Goal: Task Accomplishment & Management: Use online tool/utility

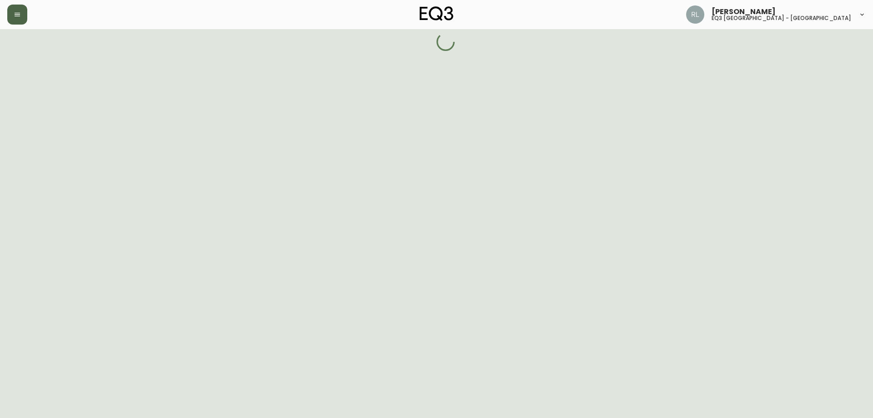
click at [16, 18] on button "button" at bounding box center [17, 15] width 20 height 20
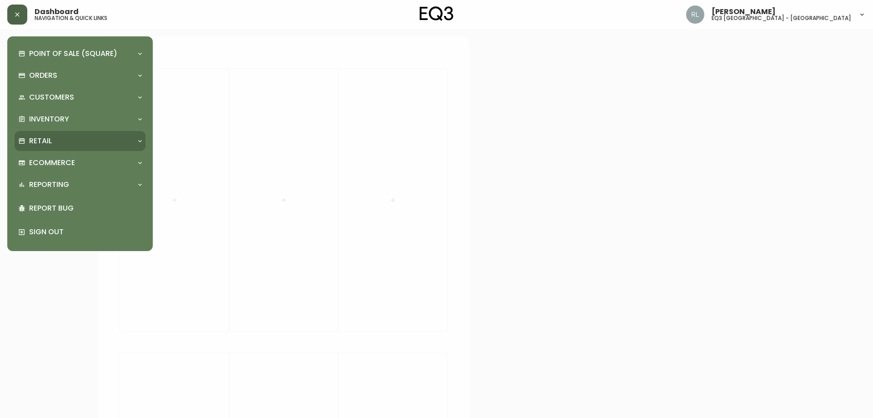
click at [59, 138] on div "Retail" at bounding box center [75, 141] width 115 height 10
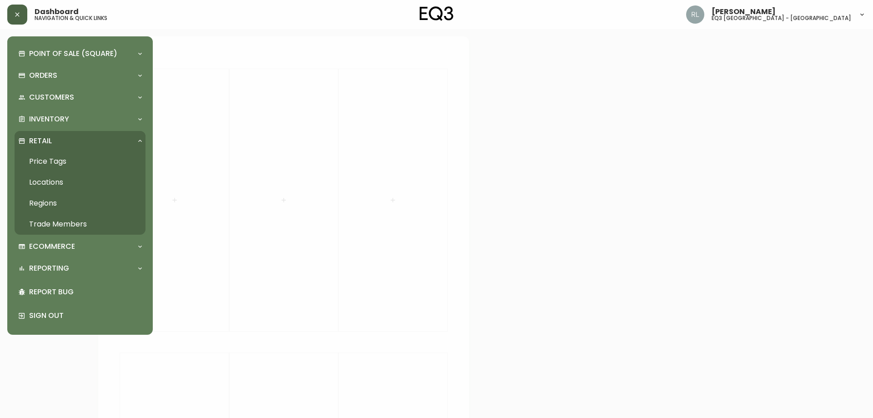
click at [54, 161] on link "Price Tags" at bounding box center [80, 161] width 131 height 21
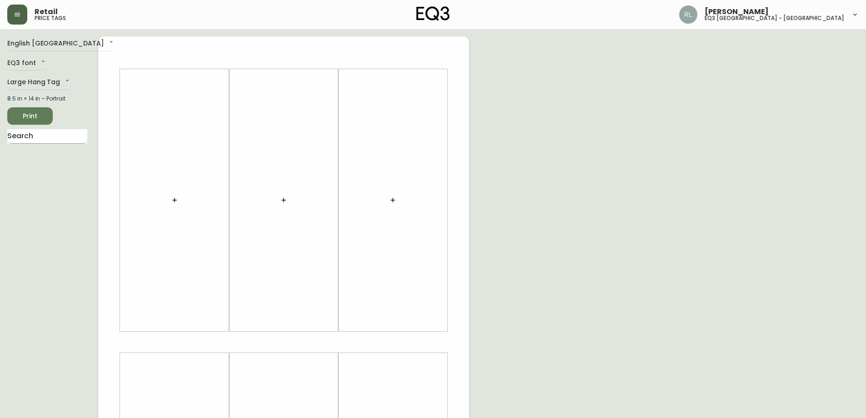
click at [50, 138] on input "text" at bounding box center [47, 136] width 80 height 15
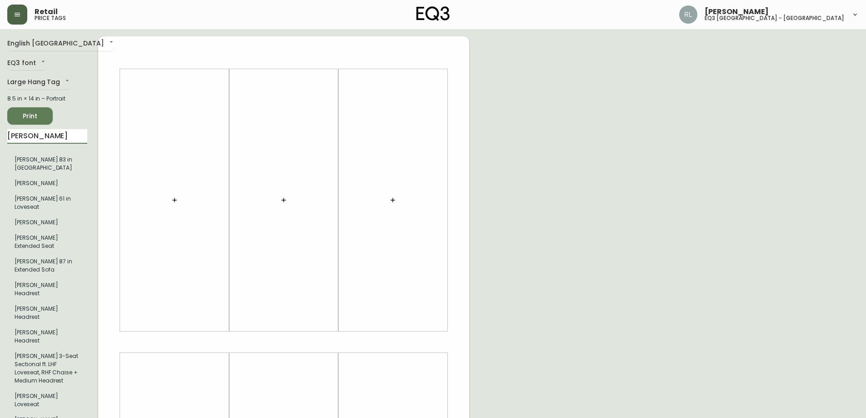
type input "[PERSON_NAME]"
click at [65, 93] on div "English Canada en_CA EQ3 font EQ3 Large Hang Tag large 8.5 in × 14 in – Portrai…" at bounding box center [52, 341] width 91 height 611
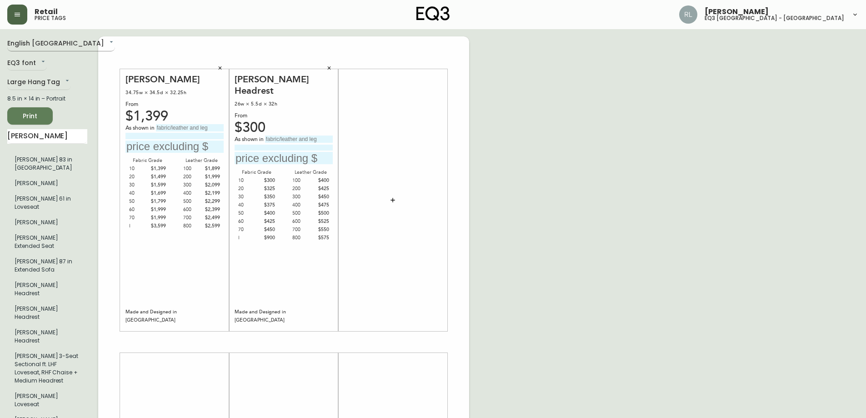
click at [39, 37] on body "Retail price tags [PERSON_NAME] eq3 [GEOGRAPHIC_DATA] - griffintown English [GE…" at bounding box center [433, 323] width 866 height 647
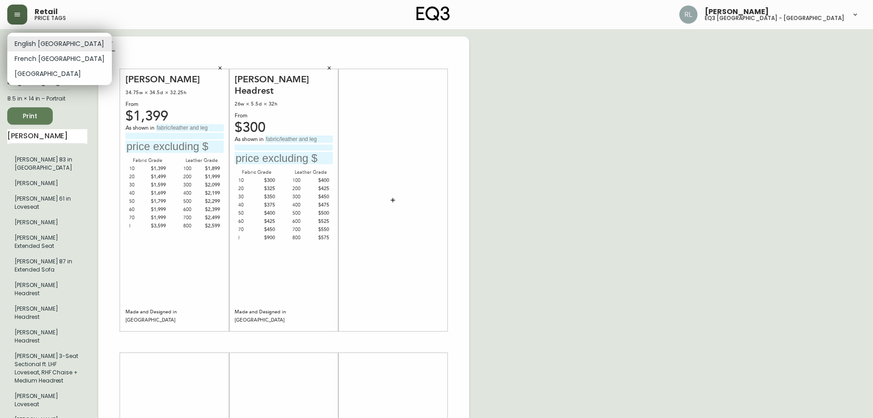
click at [40, 55] on li "French [GEOGRAPHIC_DATA]" at bounding box center [59, 58] width 105 height 15
type input "fr_CA"
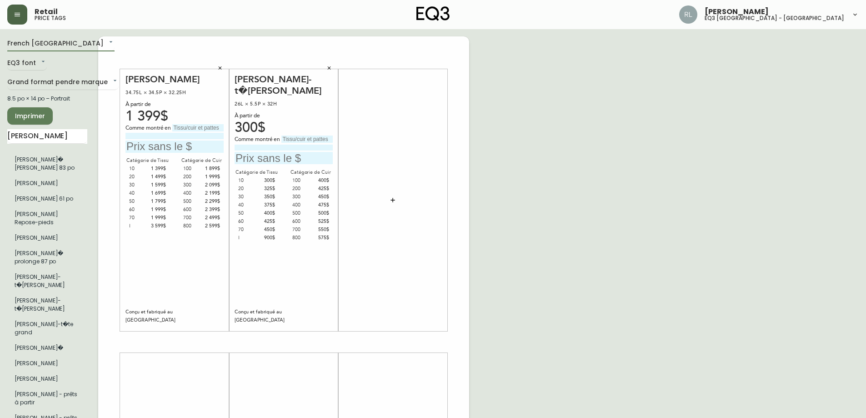
click at [292, 160] on input "text" at bounding box center [284, 158] width 98 height 12
type input "325$"
click at [313, 147] on input at bounding box center [284, 148] width 98 height 6
type input "C.20 PANAMA NATUREL"
click at [187, 129] on input "text" at bounding box center [197, 127] width 51 height 7
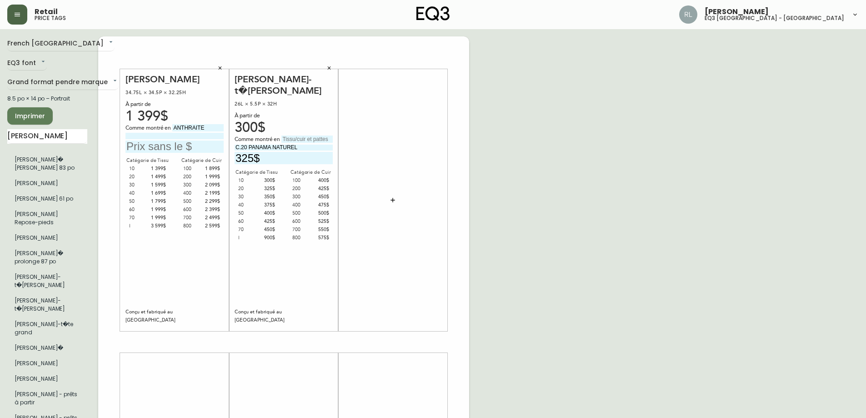
type input "ANTHRAITE"
type input "C.700 PALOMA DEER"
click at [218, 69] on icon "button" at bounding box center [219, 67] width 5 height 5
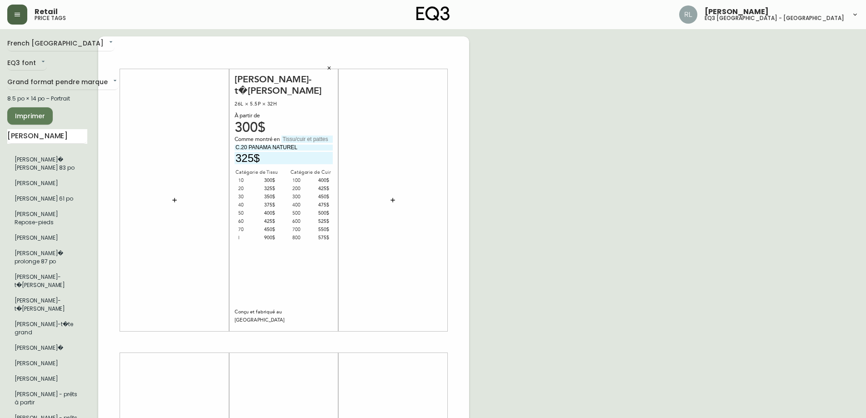
click at [174, 201] on icon "button" at bounding box center [174, 199] width 7 height 7
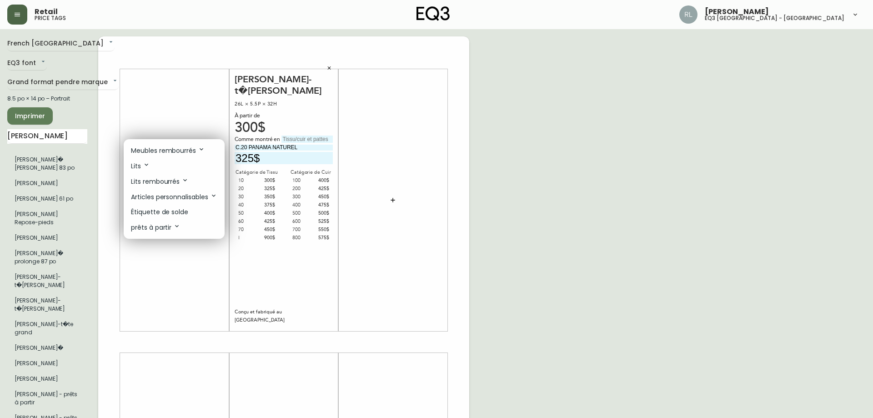
click at [173, 150] on p "Meubles rembourrés" at bounding box center [168, 150] width 74 height 10
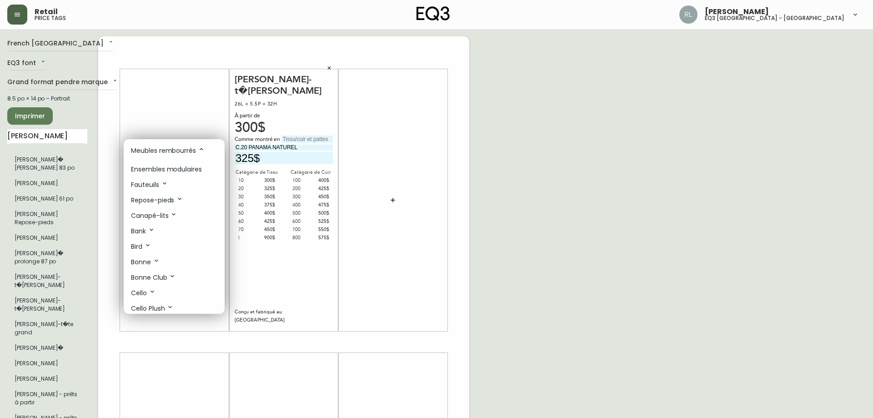
click at [169, 167] on p "Ensembles modulaires" at bounding box center [166, 170] width 71 height 10
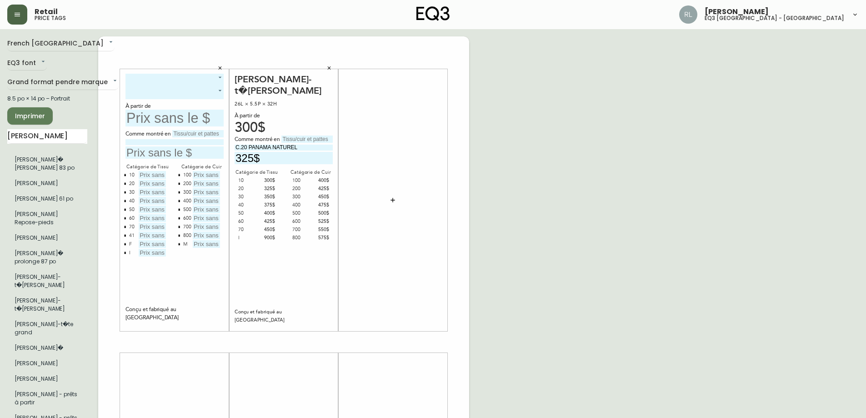
click at [221, 77] on body "Retail price tags [PERSON_NAME] eq3 [GEOGRAPHIC_DATA] - griffintown [GEOGRAPHIC…" at bounding box center [433, 323] width 866 height 647
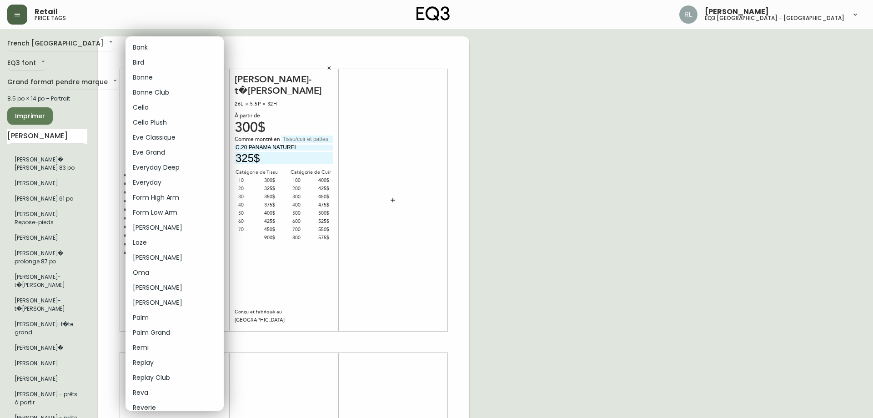
click at [176, 114] on li "Cello" at bounding box center [174, 107] width 98 height 15
type input "4"
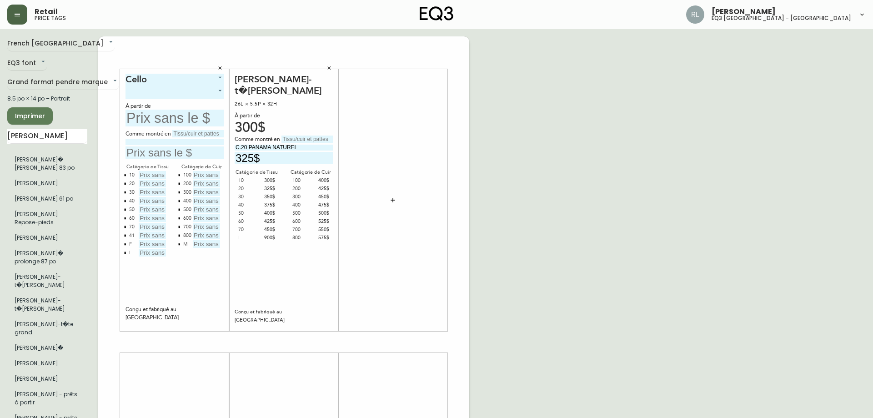
click at [187, 91] on body "Retail price tags [PERSON_NAME] eq3 [GEOGRAPHIC_DATA] - griffintown [GEOGRAPHIC…" at bounding box center [436, 323] width 873 height 647
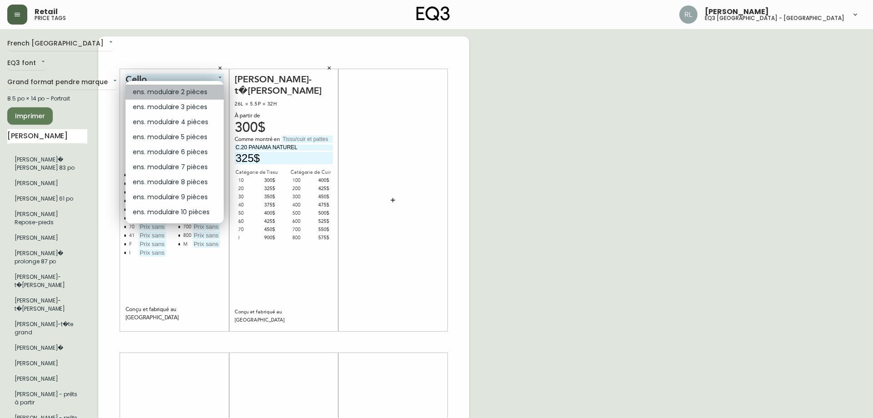
click at [181, 95] on li "ens. modulaire 2 pièces" at bounding box center [174, 92] width 98 height 15
type input "0"
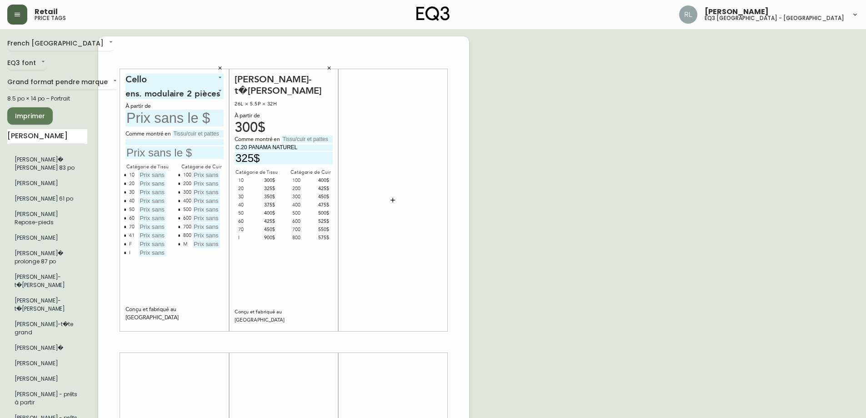
click at [172, 114] on input "text" at bounding box center [174, 118] width 98 height 17
type input "4799$"
type input "PATTES 1 1/2//"
type input "/"
type input "C.50 CODA BEACH"
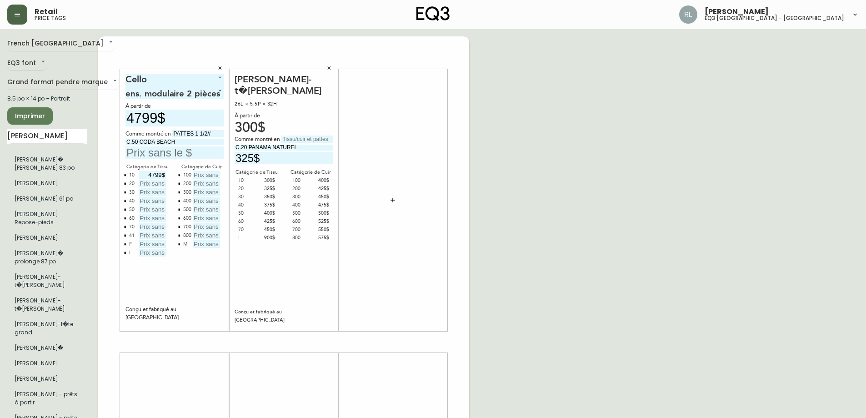
type input "4799$"
type input "5199$"
type input "5599$"
click at [148, 202] on input "text" at bounding box center [152, 201] width 27 height 8
type input "5999$"
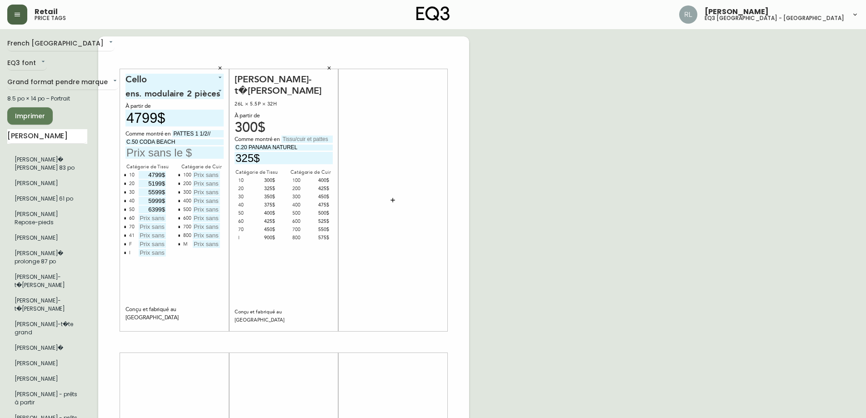
type input "6399$"
type input "6799$"
type input "7199$"
click at [125, 232] on button "button" at bounding box center [124, 234] width 7 height 7
click at [125, 236] on icon "button" at bounding box center [125, 235] width 2 height 2
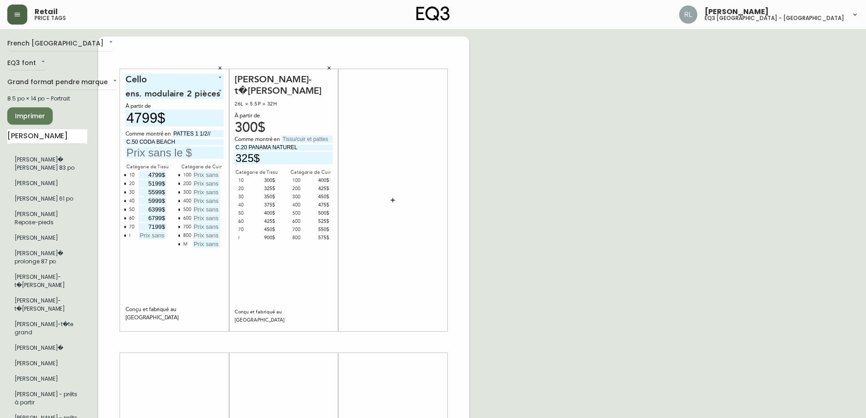
click at [155, 236] on input "text" at bounding box center [152, 235] width 27 height 8
click at [147, 236] on input "D1QdBsJKq29ADw9z9N" at bounding box center [152, 235] width 27 height 8
click at [159, 272] on div "Cello 4 ens. modulaire 2 pièces 0 À partir de 4799$ Comme montré en PATTES 1 1/…" at bounding box center [174, 200] width 98 height 253
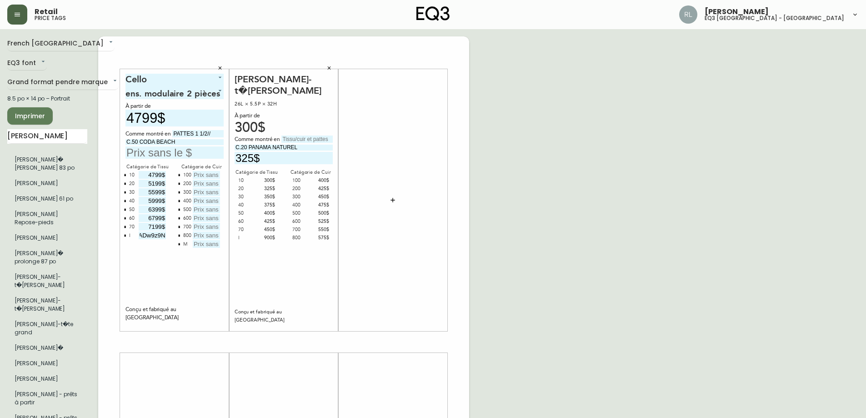
scroll to position [0, 0]
click at [152, 237] on input "D1QdBsJKq29ADw9z9N" at bounding box center [152, 235] width 27 height 8
type input "13599"
click at [207, 175] on input "text" at bounding box center [206, 175] width 27 height 8
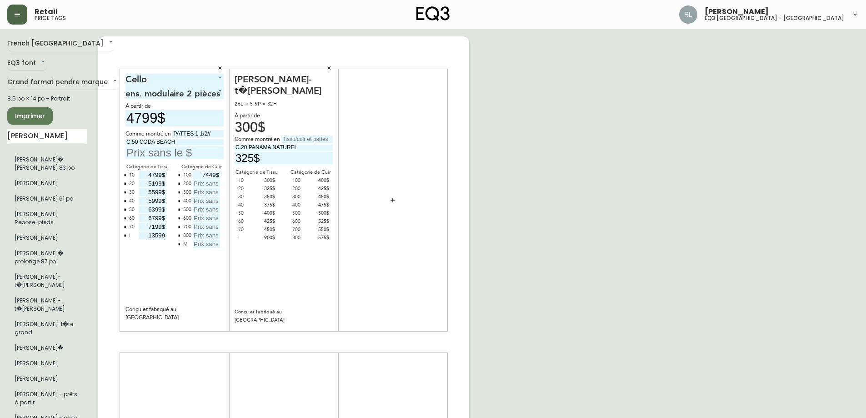
type input "7449$"
type input "7849$"
type input "7249$"
type input "7649$"
click at [205, 189] on input "7249$" at bounding box center [206, 192] width 27 height 8
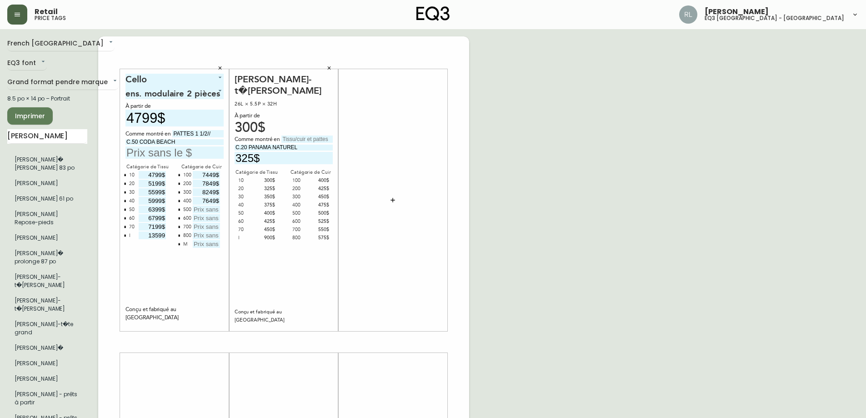
type input "8249$"
click at [207, 201] on input "7649$" at bounding box center [206, 201] width 27 height 8
type input "8649$"
type input "9049$"
type input "9449$"
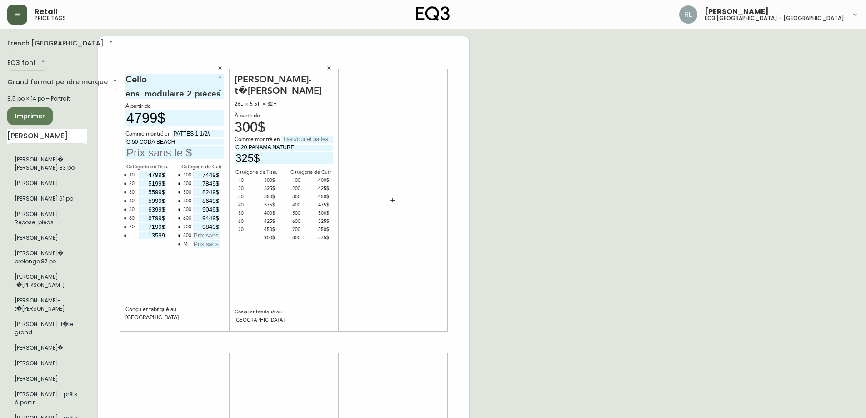
type input "9849$"
type input "10249$"
click at [177, 245] on button "button" at bounding box center [179, 243] width 7 height 7
click at [386, 196] on button "button" at bounding box center [393, 200] width 18 height 18
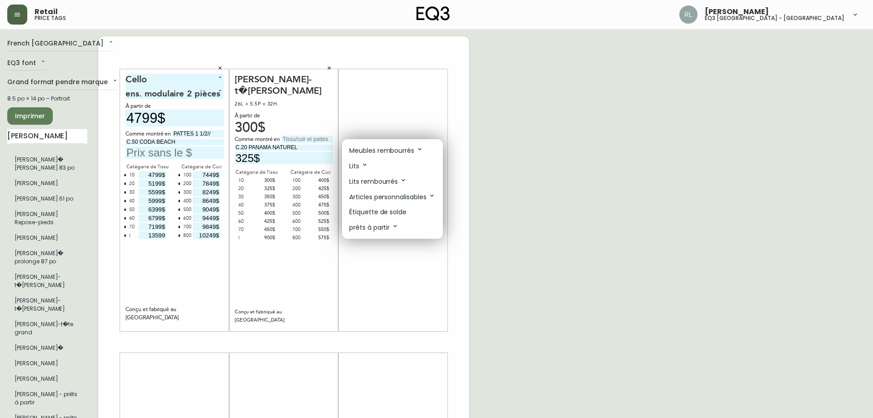
click at [394, 151] on p "Meubles rembourrés" at bounding box center [386, 150] width 74 height 10
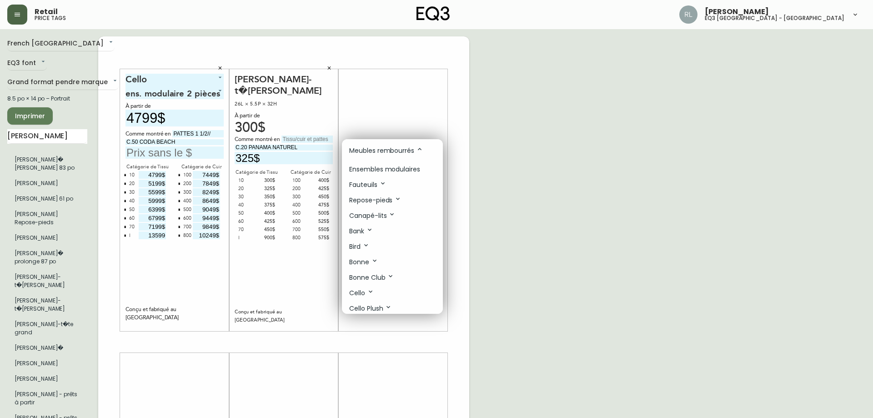
click at [379, 166] on p "Ensembles modulaires" at bounding box center [384, 170] width 71 height 10
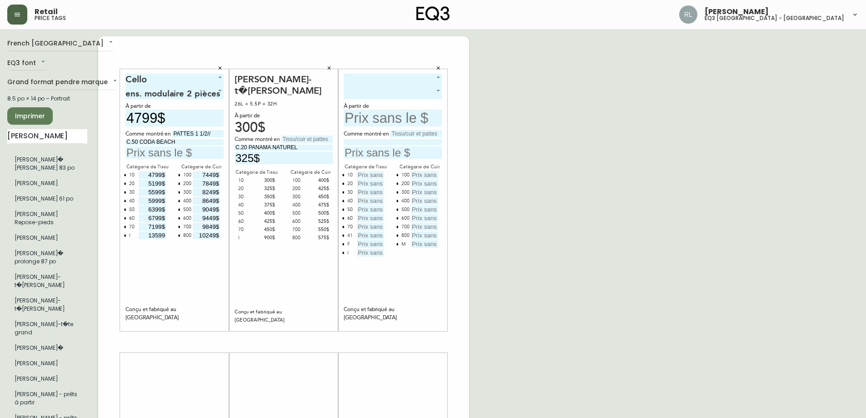
click at [407, 78] on body "Retail price tags [PERSON_NAME] eq3 [GEOGRAPHIC_DATA] - griffintown [GEOGRAPHIC…" at bounding box center [433, 323] width 866 height 647
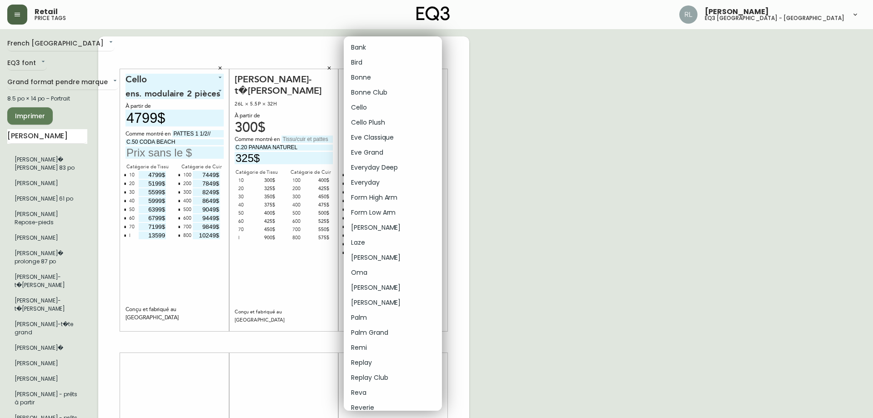
click at [386, 121] on li "Cello Plush" at bounding box center [393, 122] width 98 height 15
type input "5"
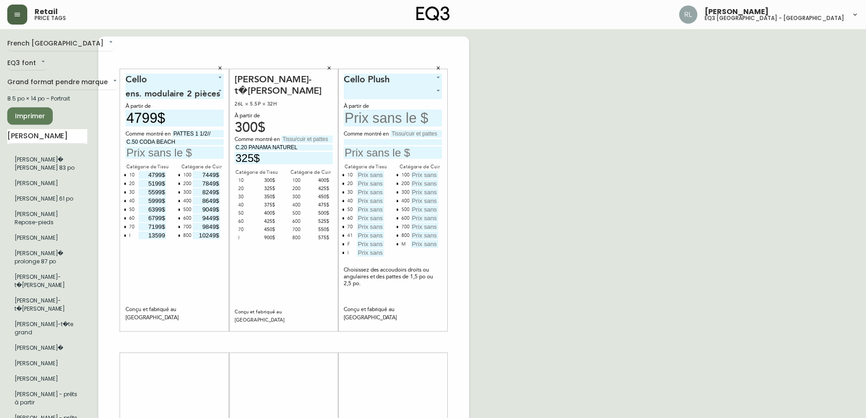
click at [407, 95] on body "Retail price tags [PERSON_NAME] eq3 [GEOGRAPHIC_DATA] - griffintown [GEOGRAPHIC…" at bounding box center [433, 323] width 866 height 647
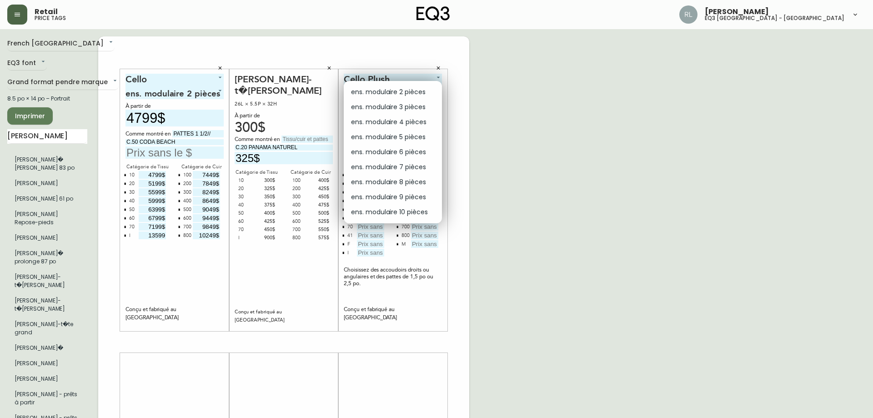
click at [410, 139] on li "ens. modulaire 5 pièces" at bounding box center [393, 137] width 98 height 15
type input "3"
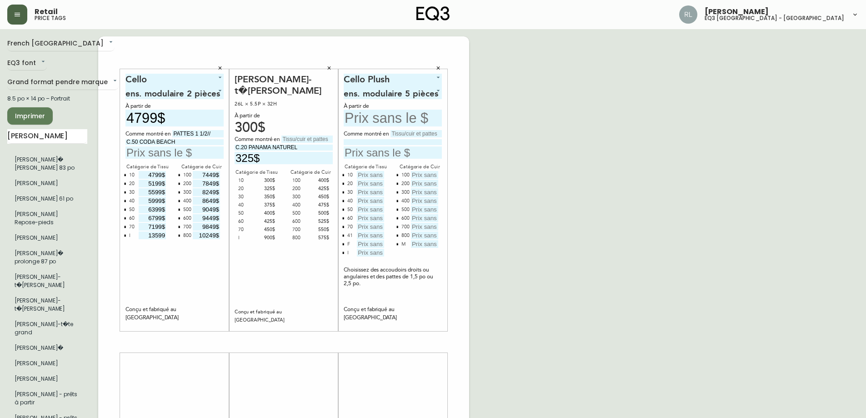
click at [367, 121] on input "text" at bounding box center [393, 118] width 98 height 17
type input "9847$"
type input "PATTES 1 1/2"
type input "C.50 ASPEN PEBBLE"
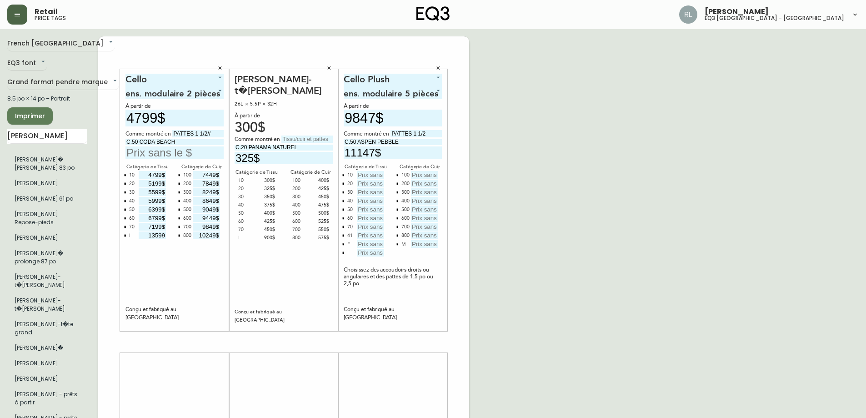
type input "11147$"
type input "9847$"
type input "9497$"
type input "10047$"
type input "10597$"
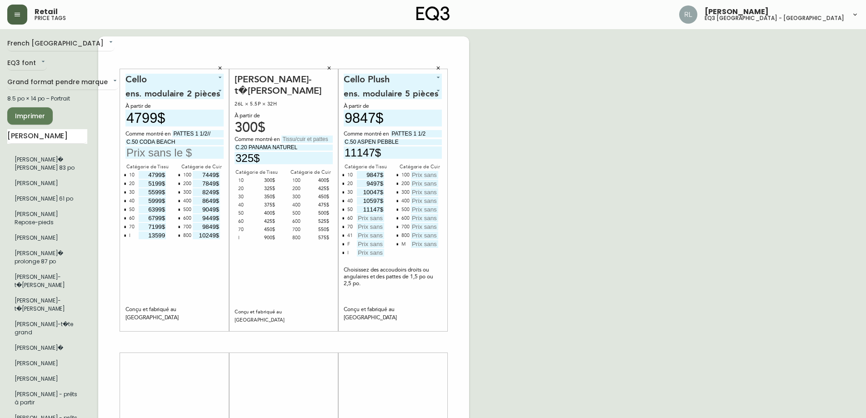
type input "11147$"
type input "11697$"
type input "12247$"
click at [345, 233] on button "button" at bounding box center [343, 234] width 7 height 7
click at [345, 234] on icon "button" at bounding box center [343, 235] width 3 height 3
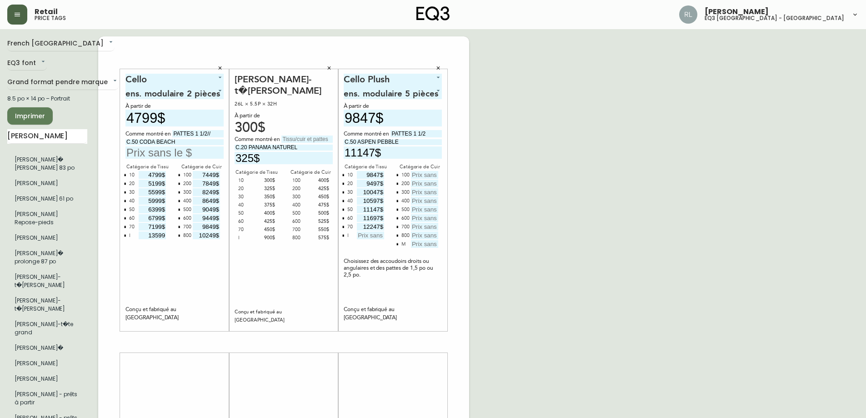
click at [363, 232] on input "text" at bounding box center [370, 235] width 27 height 8
type input "21047$"
type input "13397$"
type input "13997$"
type input "13947$"
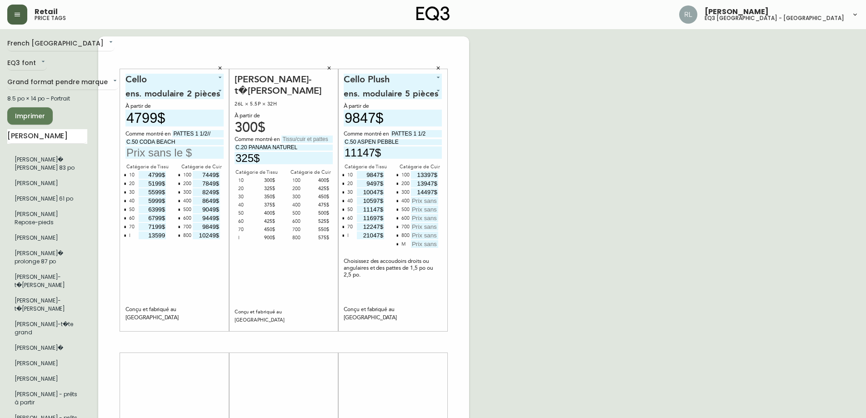
type input "14497$"
type input "15097$"
type input "15597$"
type input "16197$"
type input "16697$"
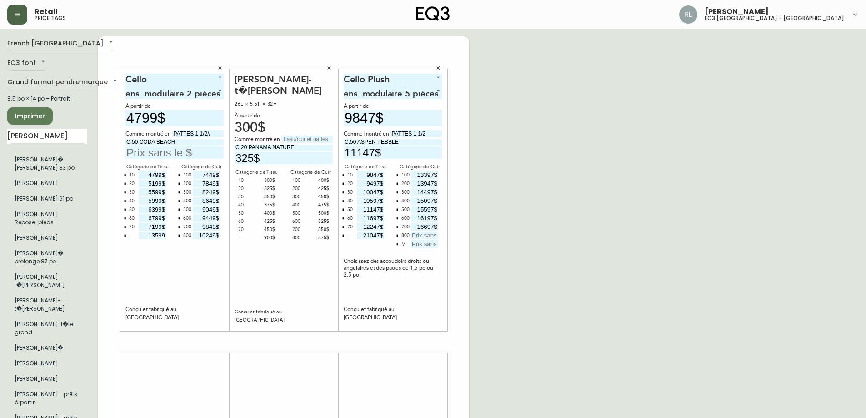
click at [431, 217] on input "16197$" at bounding box center [424, 218] width 27 height 8
type input "16147$"
type input "17247$"
click at [399, 242] on icon "button" at bounding box center [397, 243] width 3 height 3
click at [579, 392] on div "French Canada fr_CA EQ3 font EQ3 Grand format pendre marque large 8.5 po × 14 p…" at bounding box center [433, 341] width 852 height 611
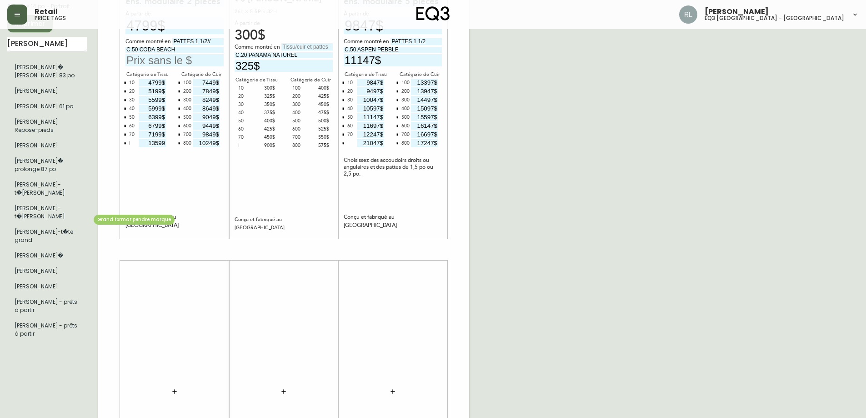
scroll to position [0, 0]
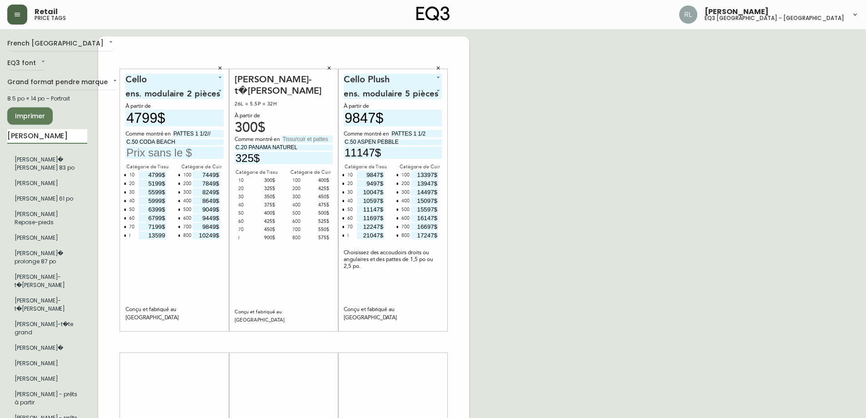
drag, startPoint x: 47, startPoint y: 135, endPoint x: 0, endPoint y: 155, distance: 51.2
click at [0, 146] on main "French Canada fr_CA EQ3 font EQ3 Grand format pendre marque large 8.5 po × 14 p…" at bounding box center [433, 338] width 866 height 618
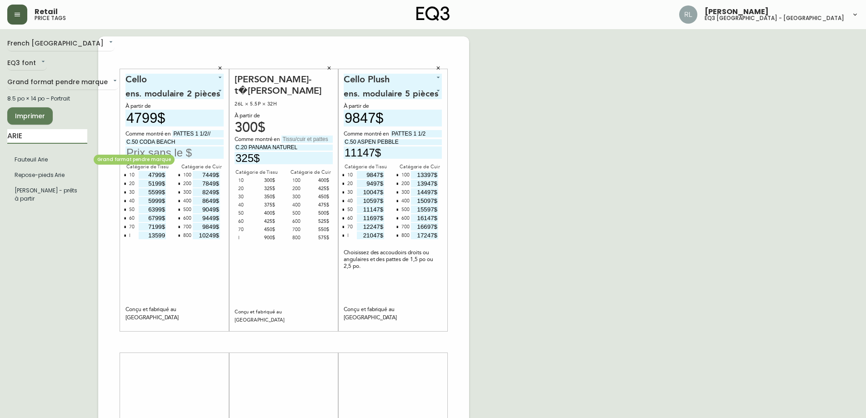
type input "ARIE"
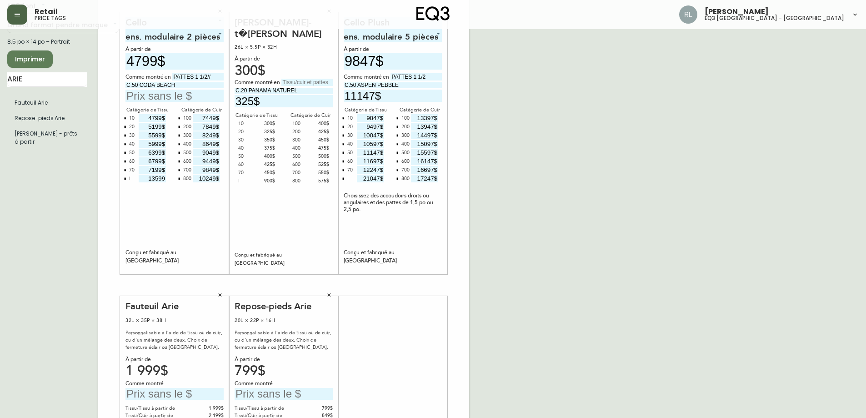
scroll to position [182, 0]
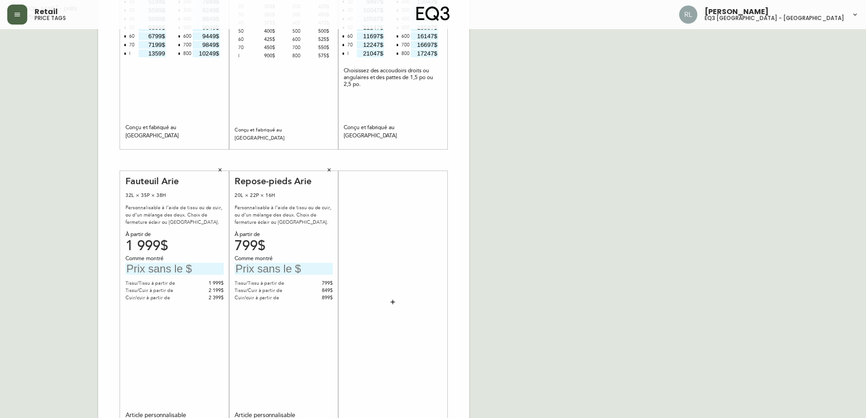
click at [189, 271] on input "text" at bounding box center [174, 269] width 98 height 12
type input "2399$"
type input "949$"
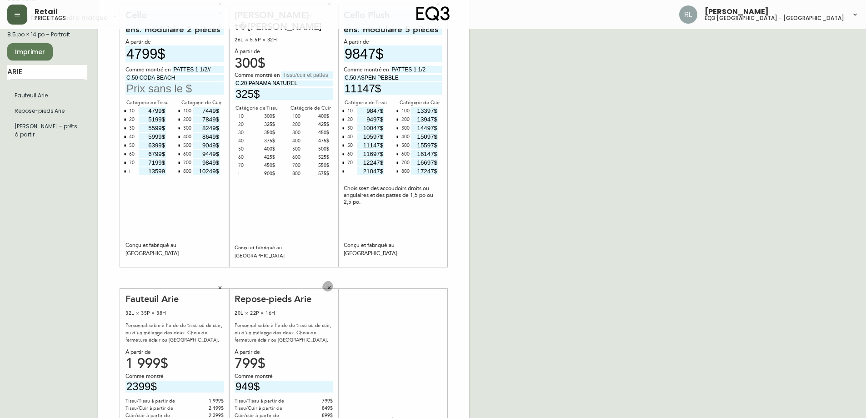
scroll to position [0, 0]
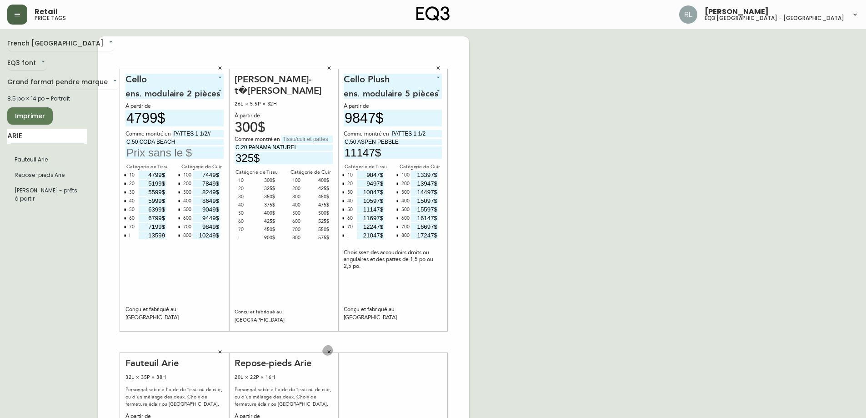
drag, startPoint x: 71, startPoint y: 135, endPoint x: 0, endPoint y: 131, distance: 71.0
click at [0, 129] on main "French Canada fr_CA EQ3 font EQ3 Grand format pendre marque large 8.5 po × 14 p…" at bounding box center [433, 338] width 866 height 618
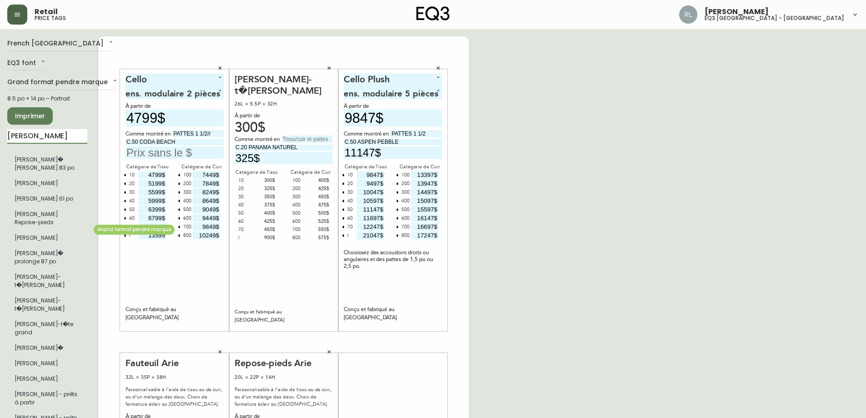
type input "[PERSON_NAME]"
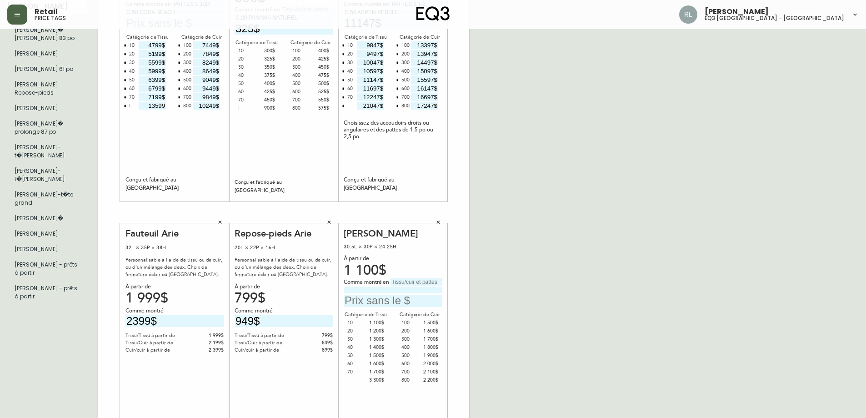
scroll to position [182, 0]
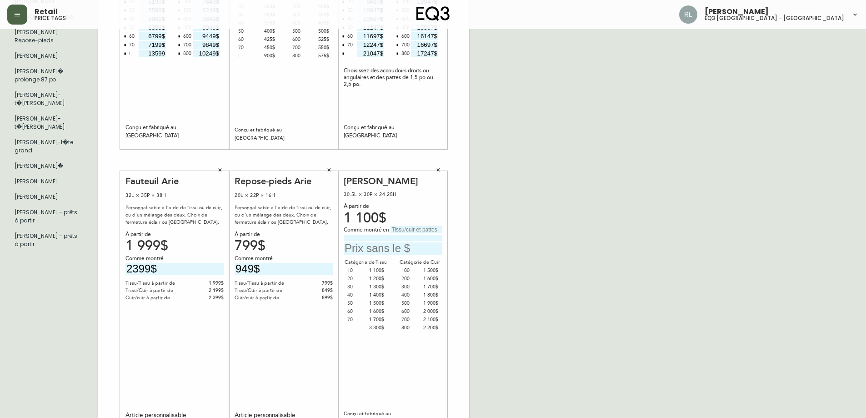
click at [401, 232] on input "text" at bounding box center [416, 229] width 51 height 7
type input "NOYER"
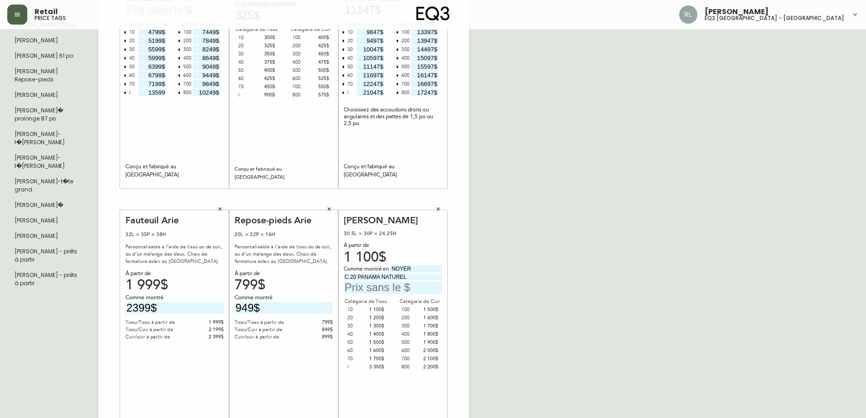
scroll to position [0, 0]
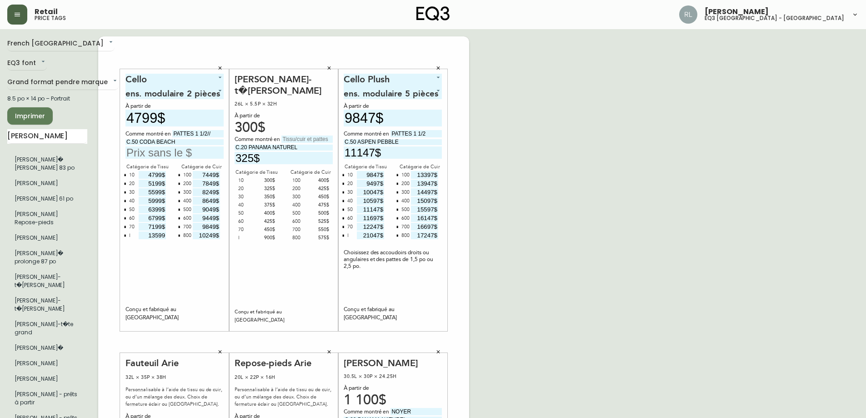
type input "C.20 PANAMA NATUREL"
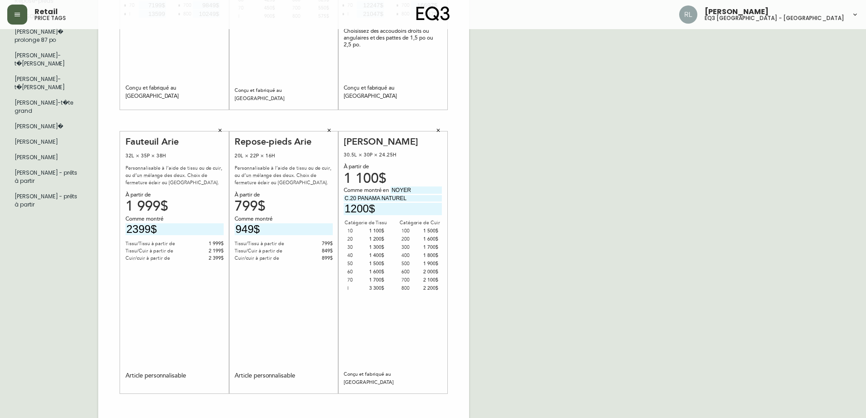
type input "1200$"
click at [20, 14] on icon "button" at bounding box center [17, 14] width 7 height 7
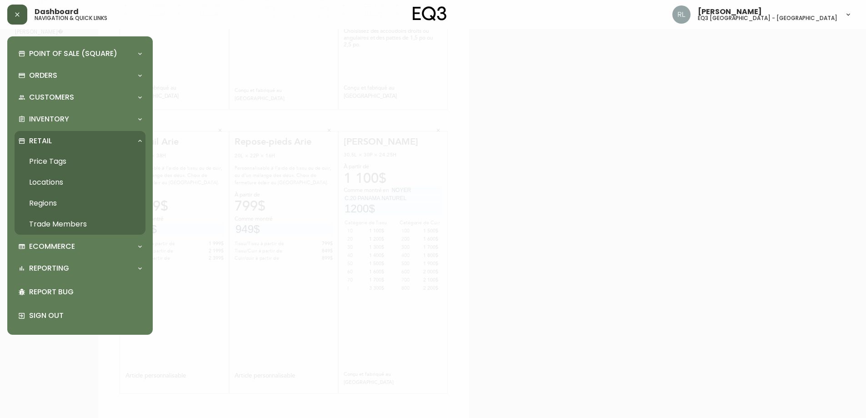
scroll to position [222, 0]
click at [559, 148] on div at bounding box center [436, 209] width 873 height 418
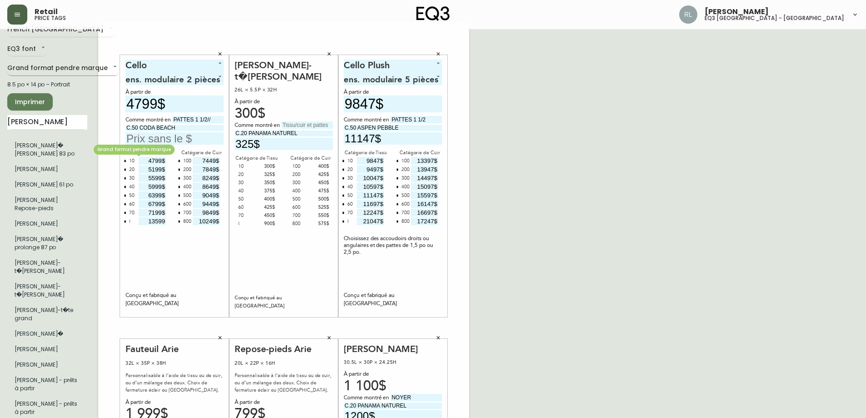
scroll to position [0, 0]
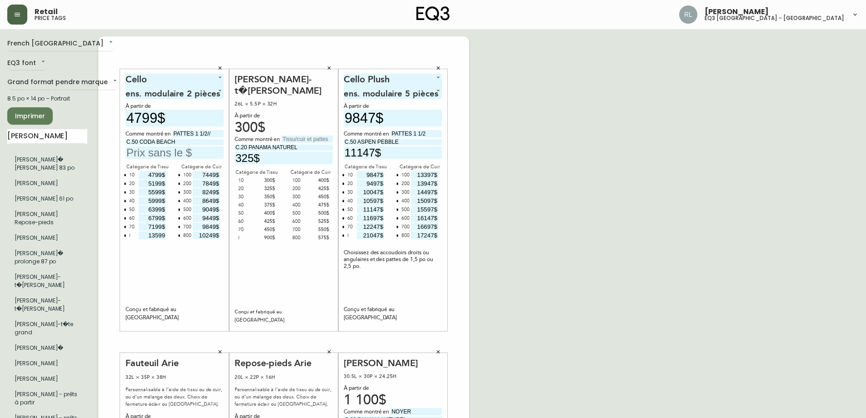
click at [32, 106] on div "French Canada fr_CA EQ3 font EQ3 Grand format pendre marque large 8.5 po × 14 p…" at bounding box center [52, 341] width 91 height 611
click at [36, 114] on span "Imprimer" at bounding box center [30, 115] width 31 height 11
click at [220, 65] on icon "button" at bounding box center [219, 67] width 5 height 5
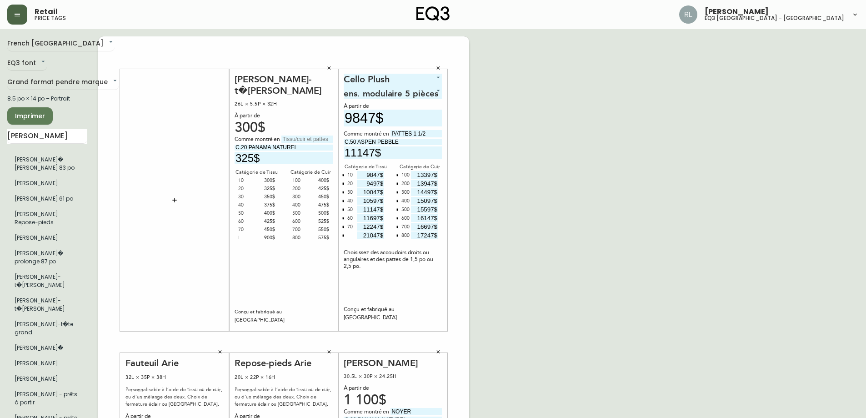
click at [329, 66] on icon "button" at bounding box center [328, 67] width 5 height 5
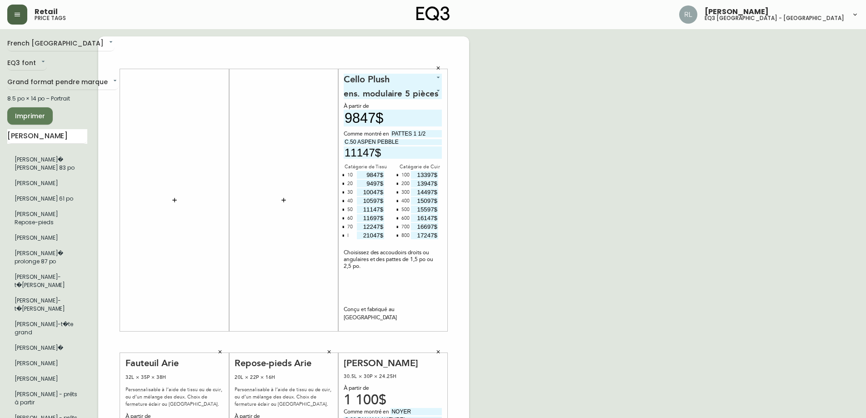
click at [441, 68] on icon "button" at bounding box center [438, 67] width 5 height 5
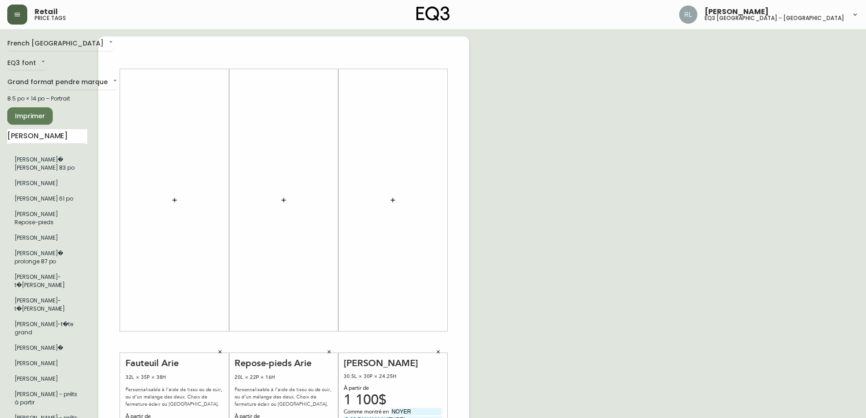
click at [438, 351] on icon "button" at bounding box center [438, 351] width 3 height 3
click at [336, 351] on button "button" at bounding box center [329, 352] width 14 height 14
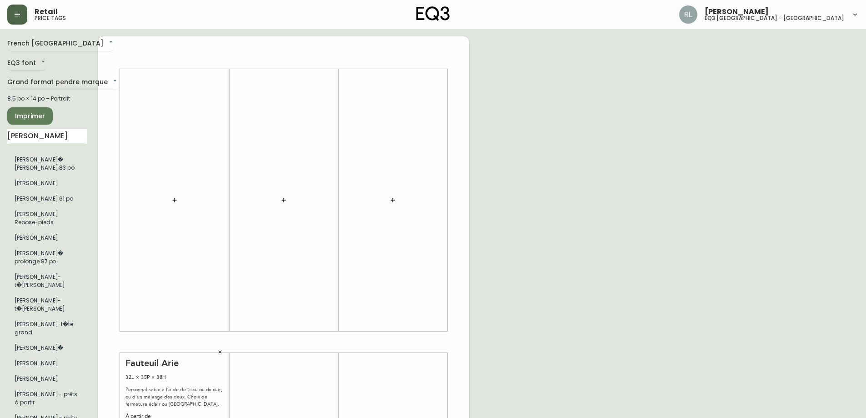
click at [224, 351] on button "button" at bounding box center [220, 352] width 14 height 14
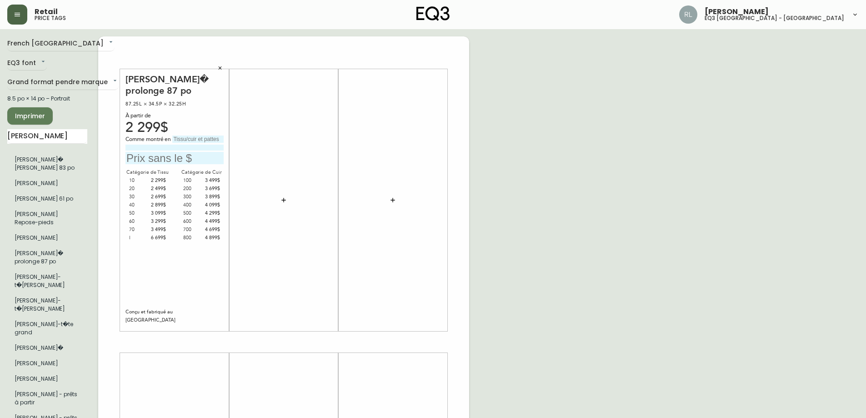
click at [189, 139] on input "text" at bounding box center [197, 138] width 51 height 7
type input "NOYER"
type input "C.20 PANAMA NATUREL"
type input "2499$"
click at [219, 68] on icon "button" at bounding box center [219, 67] width 5 height 5
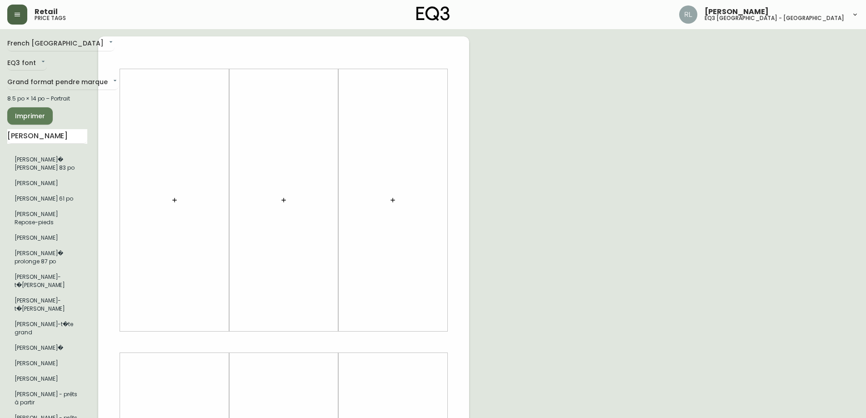
click at [174, 196] on button "button" at bounding box center [174, 200] width 18 height 18
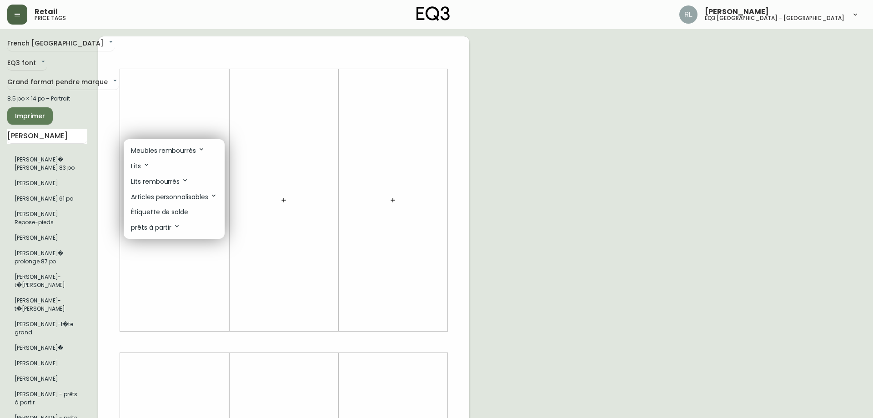
click at [154, 151] on p "Meubles rembourrés" at bounding box center [168, 150] width 74 height 10
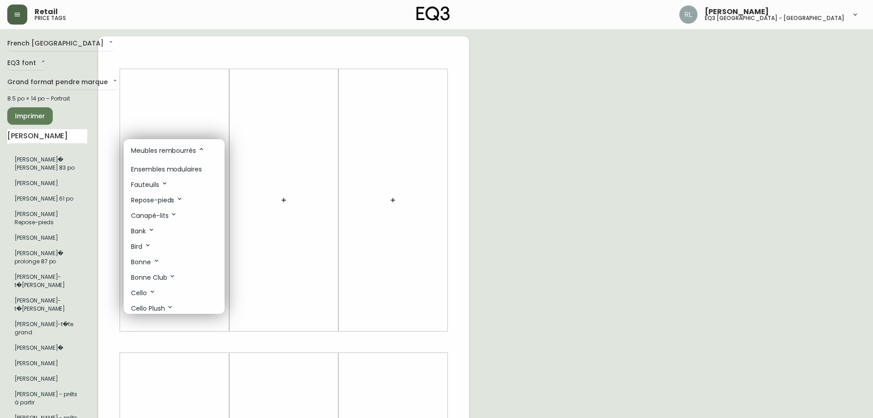
click at [170, 172] on p "Ensembles modulaires" at bounding box center [166, 170] width 71 height 10
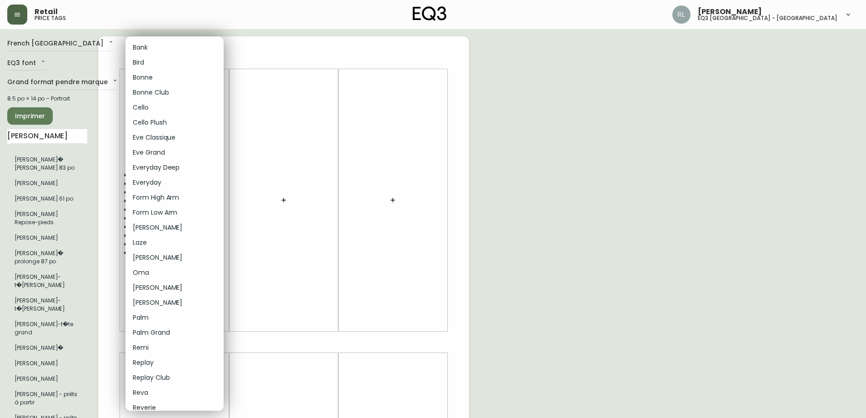
click at [218, 81] on body "Retail price tags [PERSON_NAME] eq3 [GEOGRAPHIC_DATA] - griffintown [GEOGRAPHIC…" at bounding box center [433, 323] width 866 height 647
click at [170, 108] on li "Cello" at bounding box center [174, 107] width 98 height 15
type input "4"
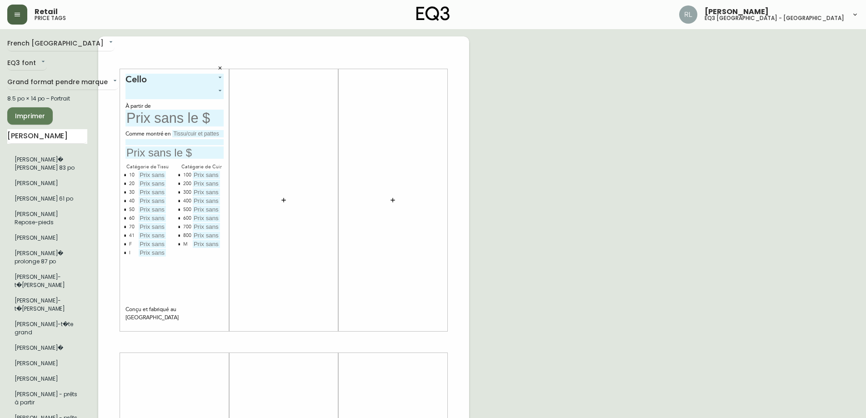
click at [214, 89] on body "Retail price tags [PERSON_NAME] eq3 [GEOGRAPHIC_DATA] - griffintown [GEOGRAPHIC…" at bounding box center [433, 323] width 866 height 647
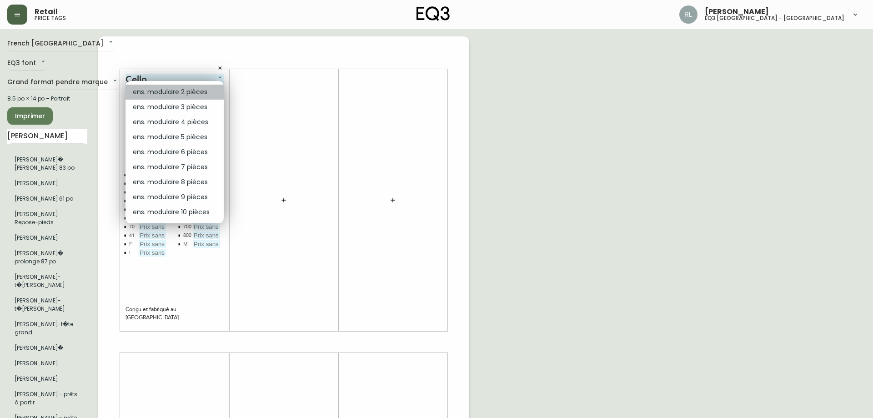
click at [189, 93] on li "ens. modulaire 2 pièces" at bounding box center [174, 92] width 98 height 15
type input "0"
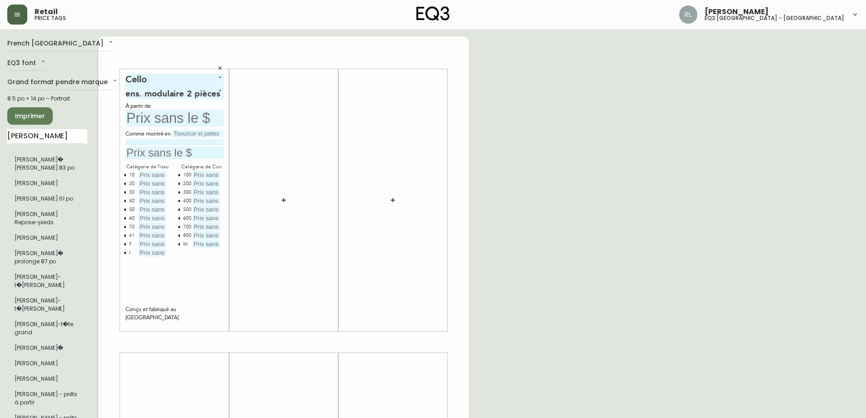
drag, startPoint x: 171, startPoint y: 113, endPoint x: 172, endPoint y: 119, distance: 5.5
click at [171, 114] on input "text" at bounding box center [174, 118] width 98 height 17
type input "4799$"
type input "PATTES 1 1/2"
type input "C.50 CODA BEACH"
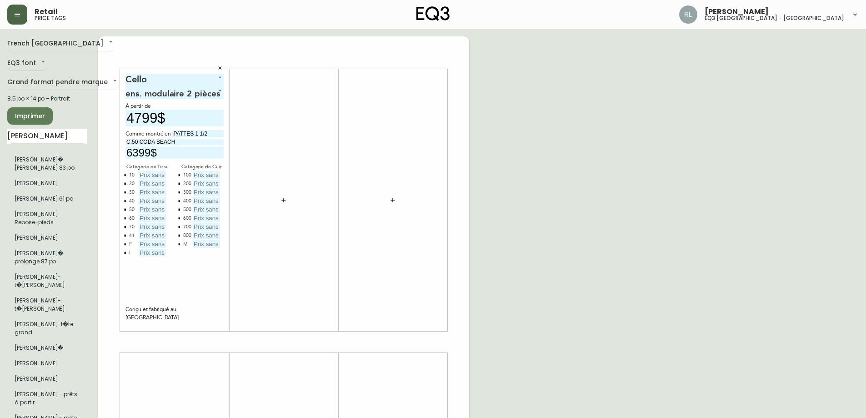
type input "6399$"
type input "4799$"
type input "5199$"
type input "5599$"
type input "5999$"
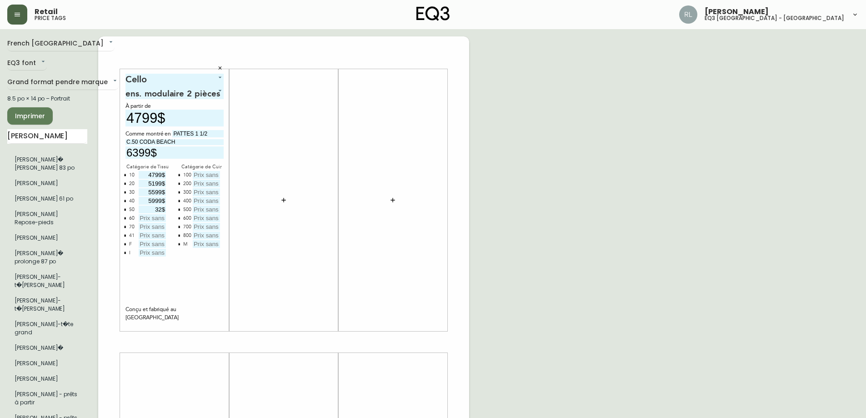
type input "3$"
type input "9$"
type input "6399$"
type input "6799$"
type input "7199$"
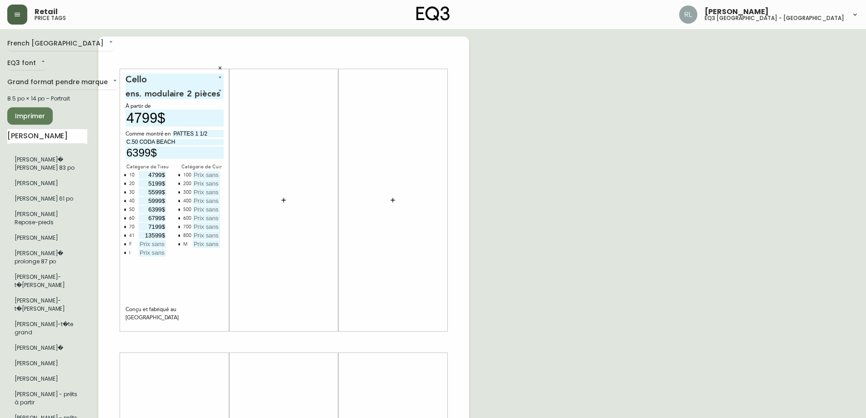
type input "13599$"
click at [126, 233] on button "button" at bounding box center [124, 234] width 7 height 7
click at [125, 234] on icon "button" at bounding box center [125, 235] width 3 height 3
click at [149, 236] on input "text" at bounding box center [152, 235] width 27 height 8
type input "13599$"
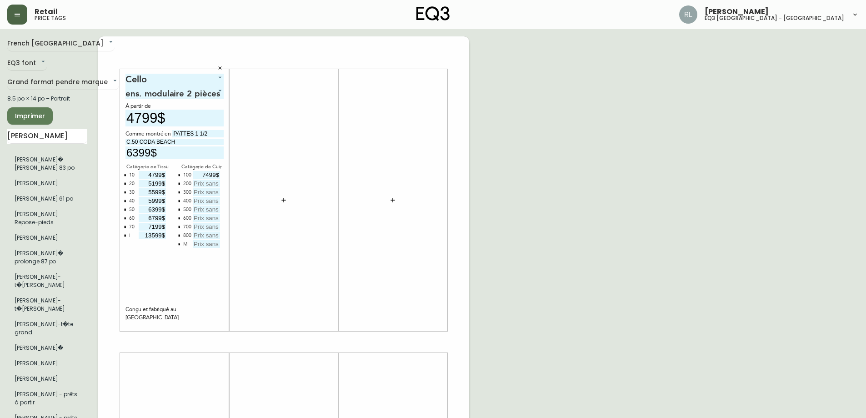
type input "7499$"
type input "7849$"
type input "8249$"
type input "8649$"
type input "9049$"
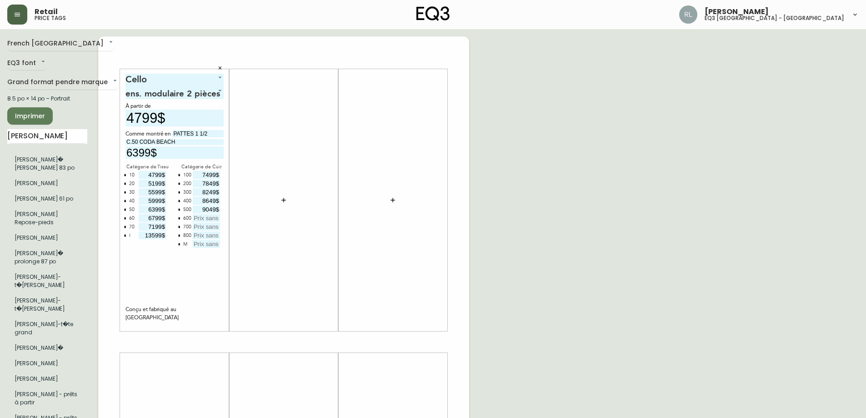
type input "6$"
type input "9499$"
type input "9949$"
click at [211, 218] on input "9499$" at bounding box center [206, 218] width 27 height 8
type input "9449$"
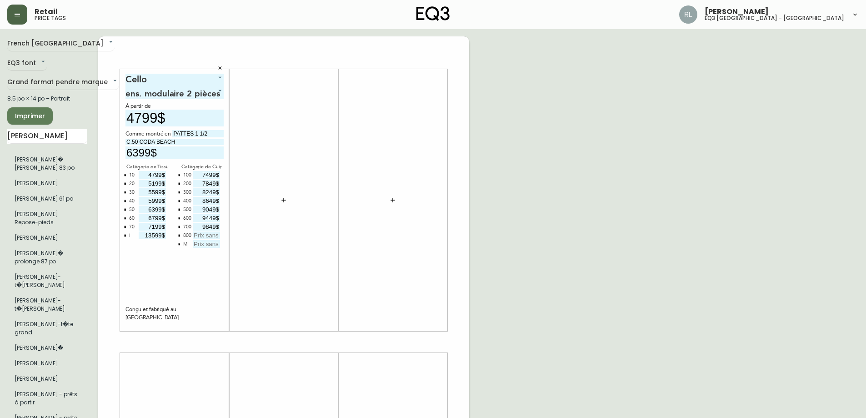
type input "9849$"
type input "10249$"
click at [177, 244] on button "button" at bounding box center [179, 243] width 7 height 7
click at [286, 196] on button "button" at bounding box center [284, 200] width 18 height 18
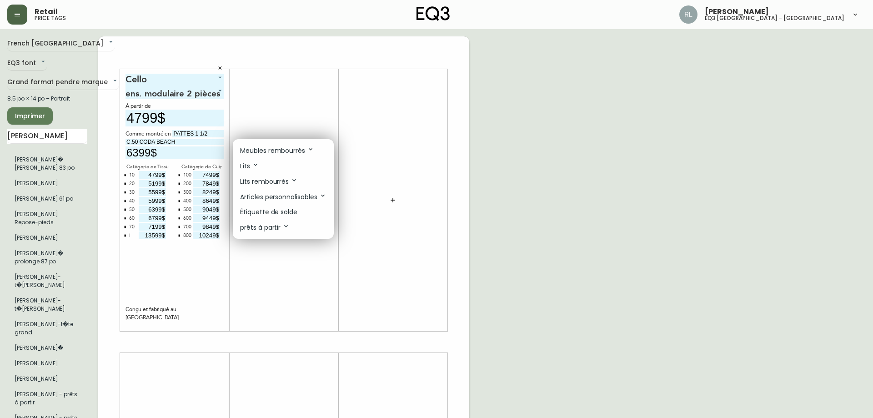
click at [291, 150] on p "Meubles rembourrés" at bounding box center [277, 150] width 74 height 10
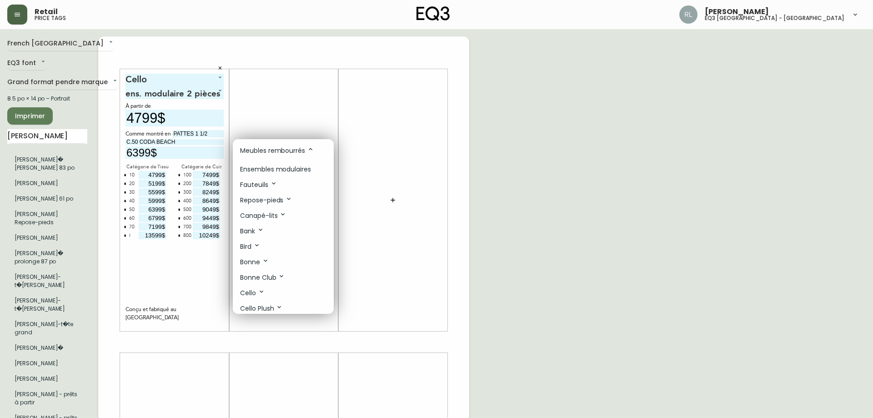
click at [283, 170] on p "Ensembles modulaires" at bounding box center [275, 170] width 71 height 10
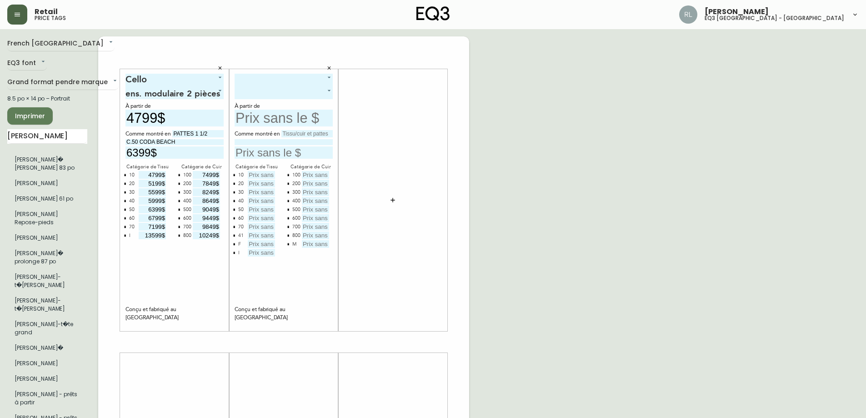
click at [273, 78] on body "Retail price tags [PERSON_NAME] eq3 [GEOGRAPHIC_DATA] - griffintown [GEOGRAPHIC…" at bounding box center [433, 323] width 866 height 647
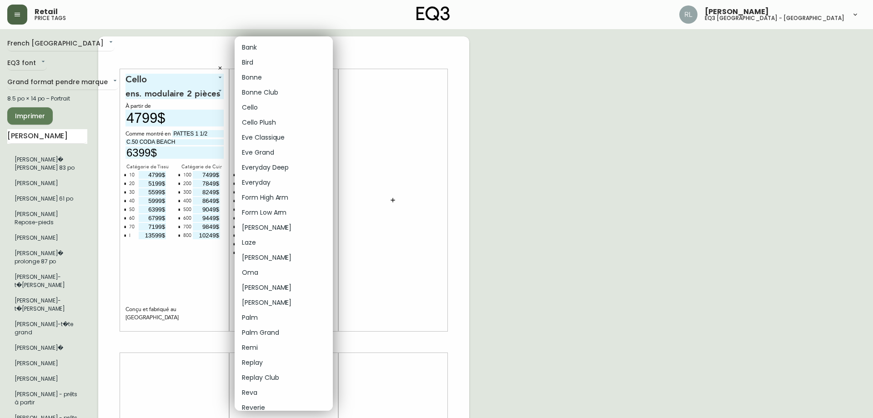
click at [260, 118] on li "Cello Plush" at bounding box center [284, 122] width 98 height 15
type input "5"
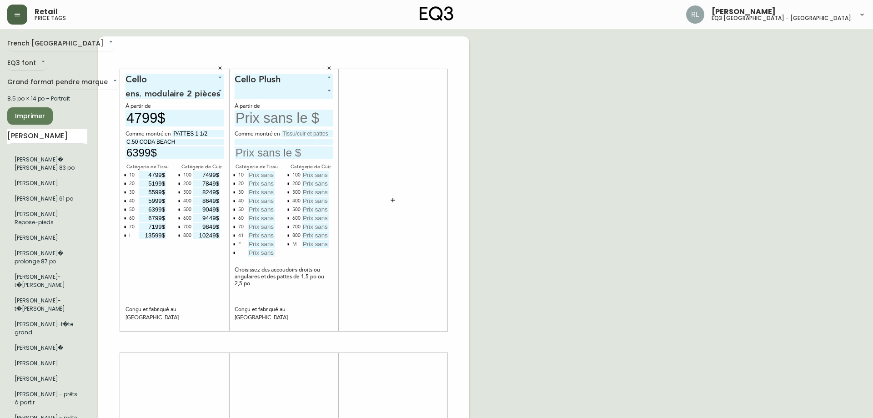
click at [286, 94] on body "Retail price tags [PERSON_NAME] eq3 [GEOGRAPHIC_DATA] - griffintown [GEOGRAPHIC…" at bounding box center [436, 323] width 873 height 647
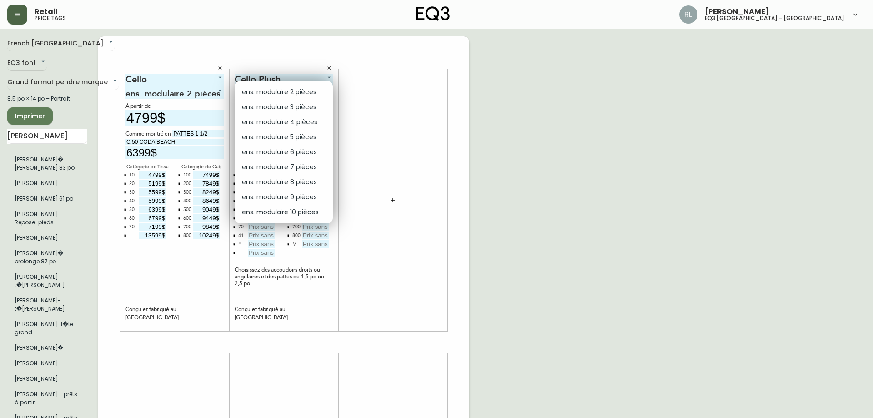
click at [290, 137] on li "ens. modulaire 5 pièces" at bounding box center [284, 137] width 98 height 15
type input "3"
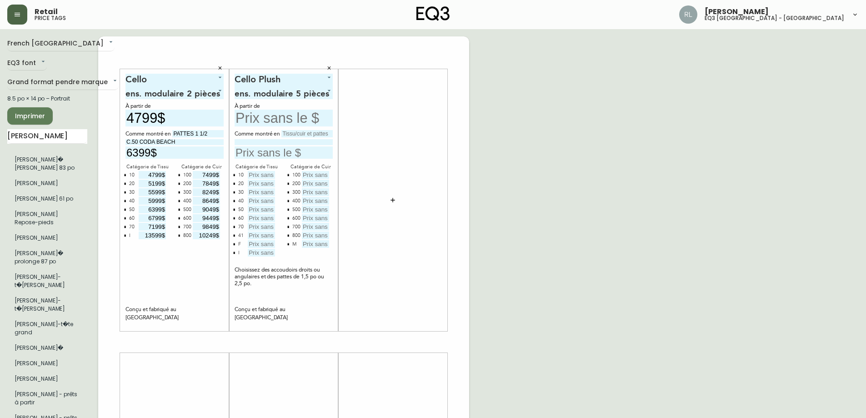
click at [266, 116] on input "text" at bounding box center [284, 118] width 98 height 17
type input "9847$"
type input "PATTES 1 1/2"
type input "C.50 ASPEN PEBBLE"
type input "11147$"
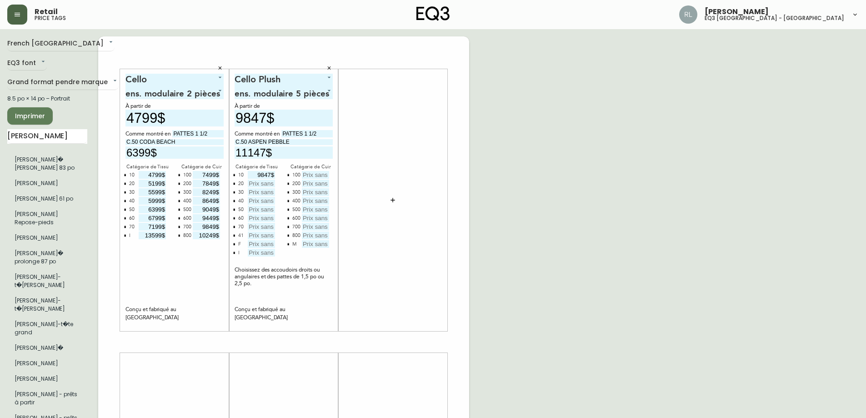
type input "9847$"
type input "10347$"
click at [249, 113] on input "9847$" at bounding box center [284, 118] width 98 height 17
type input "8947$"
click at [263, 175] on input "9847$" at bounding box center [261, 175] width 27 height 8
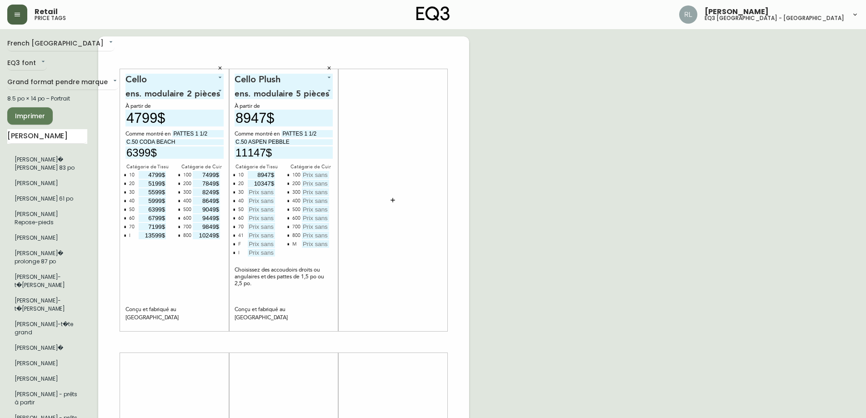
type input "8947$"
type input "9497$"
type input "10047$"
type input "10597$"
type input "11147$"
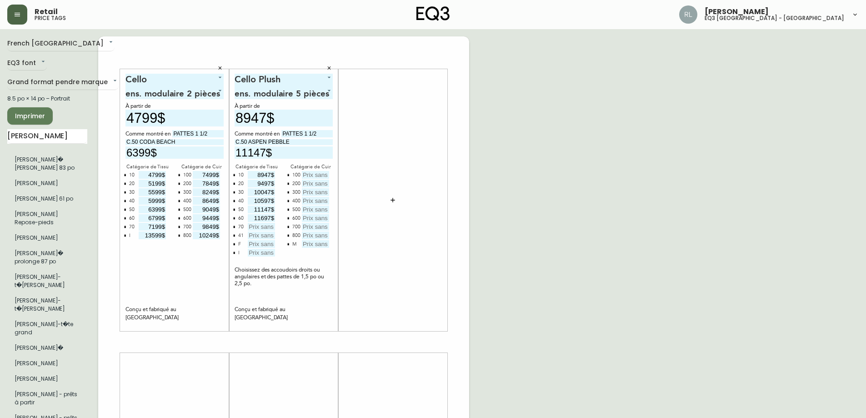
type input "11697$"
type input "12247$"
click at [234, 236] on icon "button" at bounding box center [234, 235] width 2 height 2
click at [235, 235] on icon "button" at bounding box center [234, 235] width 2 height 2
click at [255, 234] on input "text" at bounding box center [261, 235] width 27 height 8
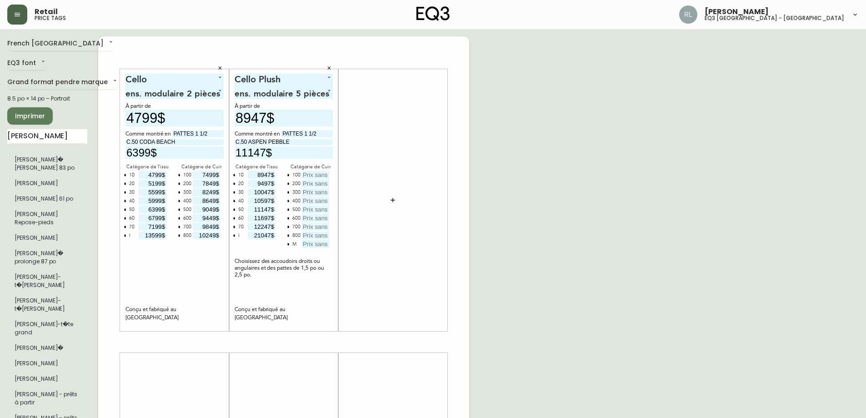
type input "21047$"
click at [321, 177] on input "text" at bounding box center [315, 175] width 27 height 8
type input "13397$"
type input "13947$"
type input "14497$"
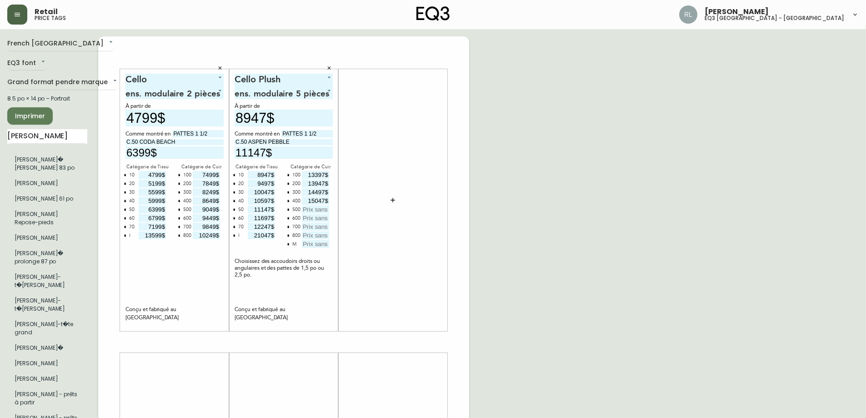
type input "15047$"
type input "15597$"
type input "16147$"
type input "16697$"
type input "17247$"
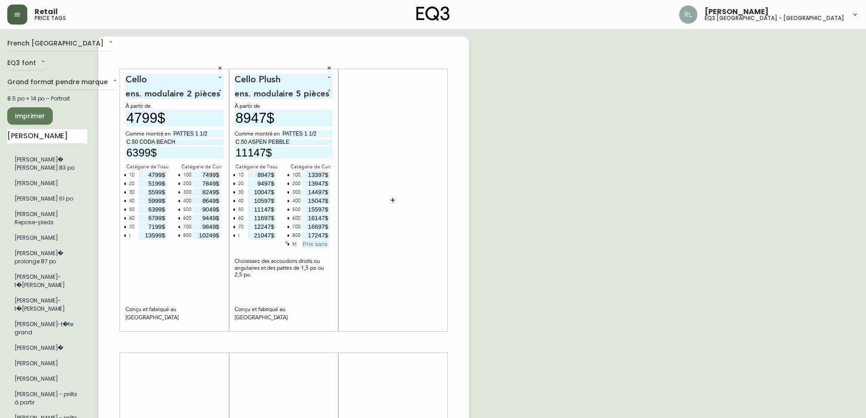
click at [288, 245] on icon "button" at bounding box center [288, 244] width 2 height 2
click at [0, 131] on main "French Canada fr_CA EQ3 font EQ3 Grand format pendre marque large 8.5 po × 14 p…" at bounding box center [433, 338] width 866 height 618
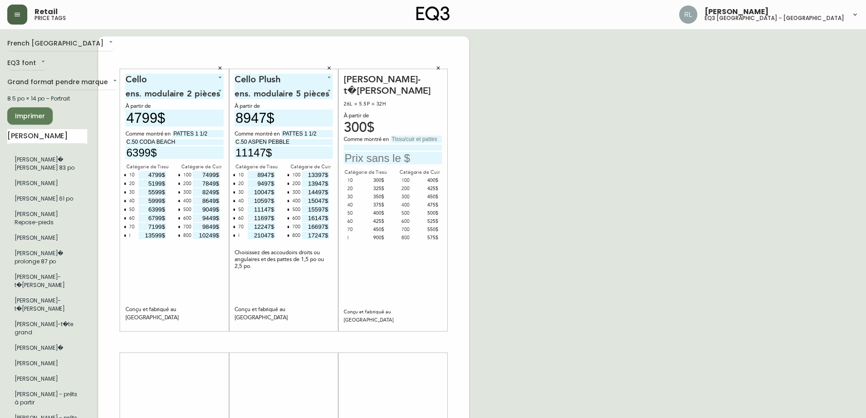
click at [405, 147] on input at bounding box center [393, 148] width 98 height 6
type input "C.20 PANAMA NATUREL"
type input "325$"
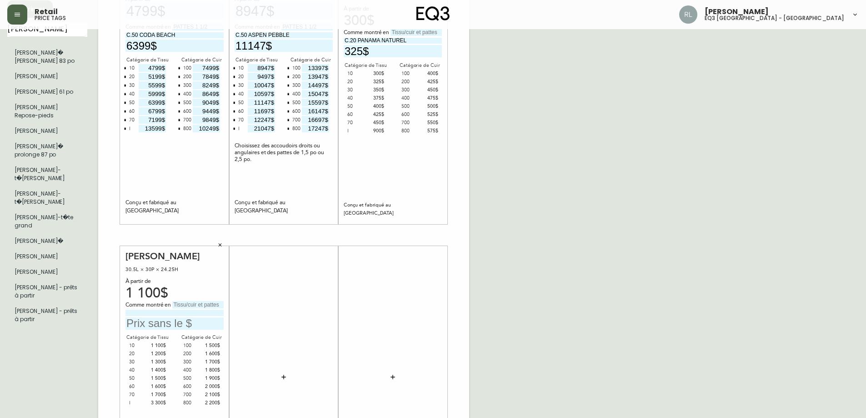
scroll to position [182, 0]
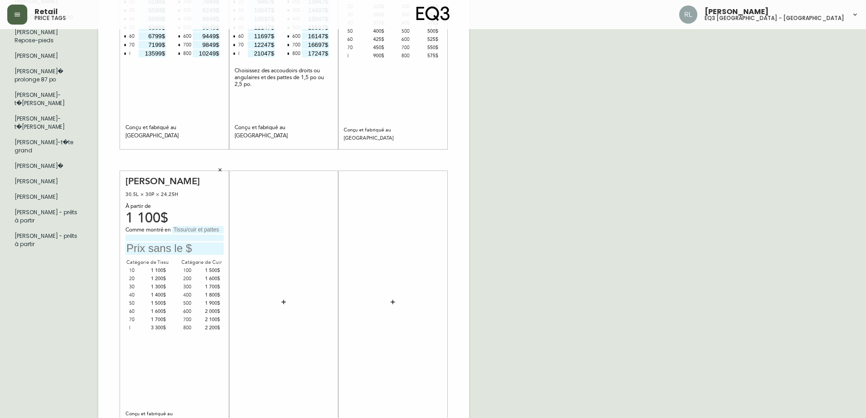
click at [196, 229] on input "text" at bounding box center [197, 229] width 51 height 7
type input "NOYER"
type input "C.20 PANAMA NATUREL"
type input "1200$"
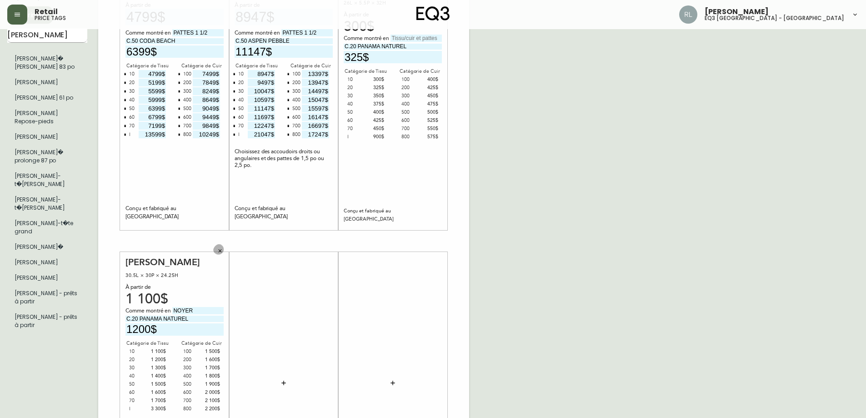
scroll to position [0, 0]
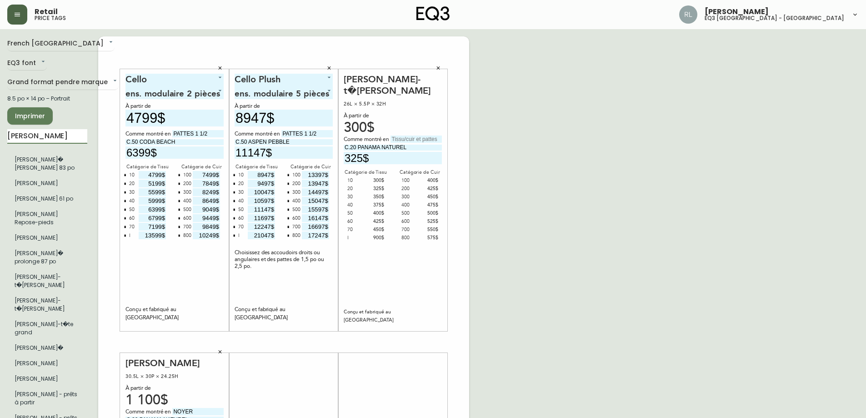
drag, startPoint x: 30, startPoint y: 136, endPoint x: 0, endPoint y: 165, distance: 41.8
click at [0, 149] on main "French Canada fr_CA EQ3 font EQ3 Grand format pendre marque large 8.5 po × 14 p…" at bounding box center [433, 338] width 866 height 618
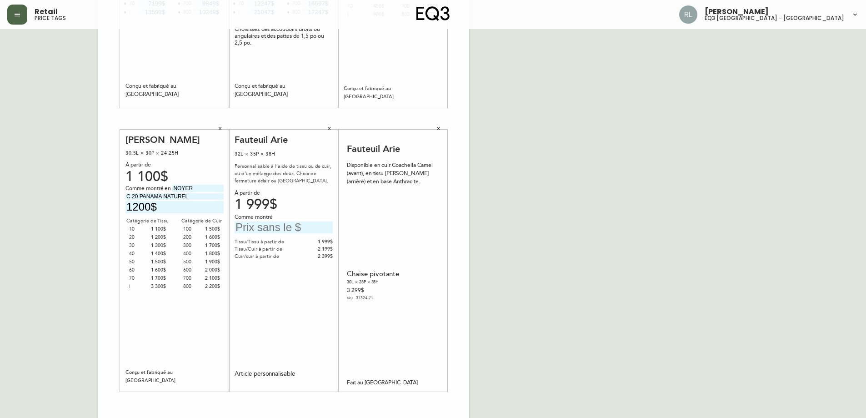
scroll to position [227, 0]
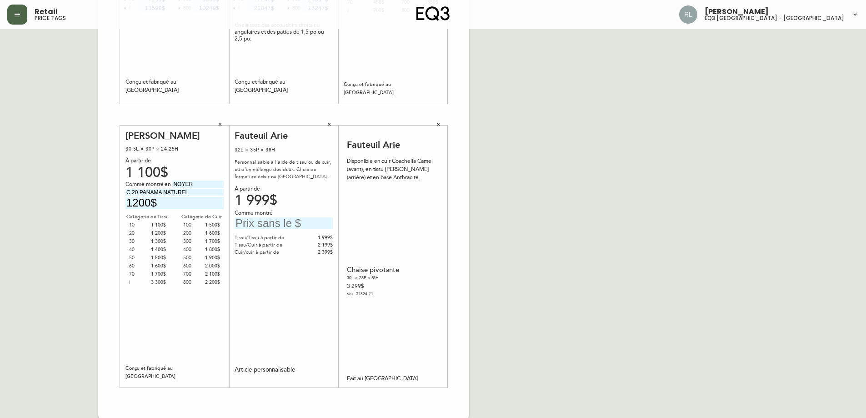
click at [441, 124] on icon "button" at bounding box center [438, 124] width 5 height 5
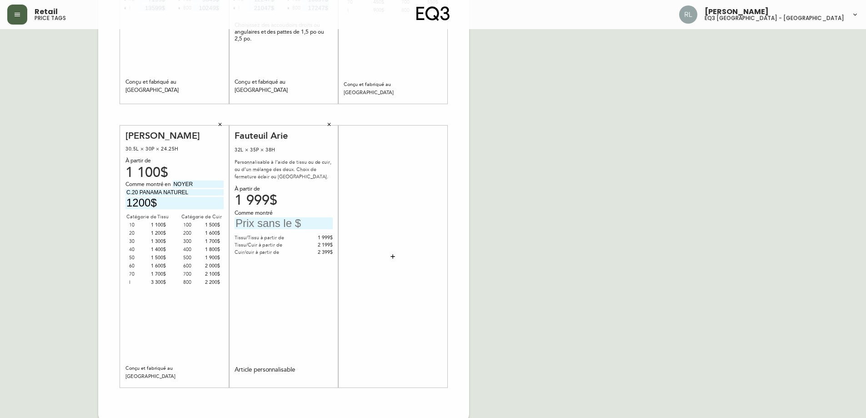
click at [329, 122] on icon "button" at bounding box center [328, 124] width 5 height 5
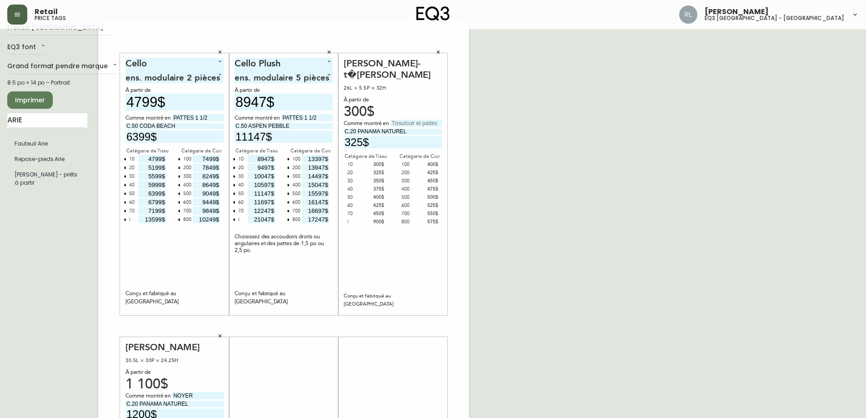
scroll to position [0, 0]
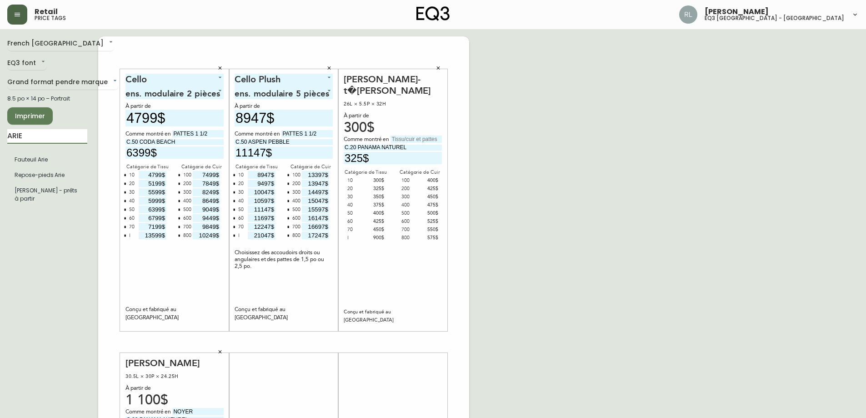
drag, startPoint x: 43, startPoint y: 134, endPoint x: 0, endPoint y: 155, distance: 47.8
click at [0, 158] on main "French Canada fr_CA EQ3 font EQ3 Grand format pendre marque large 8.5 po × 14 p…" at bounding box center [433, 338] width 866 height 618
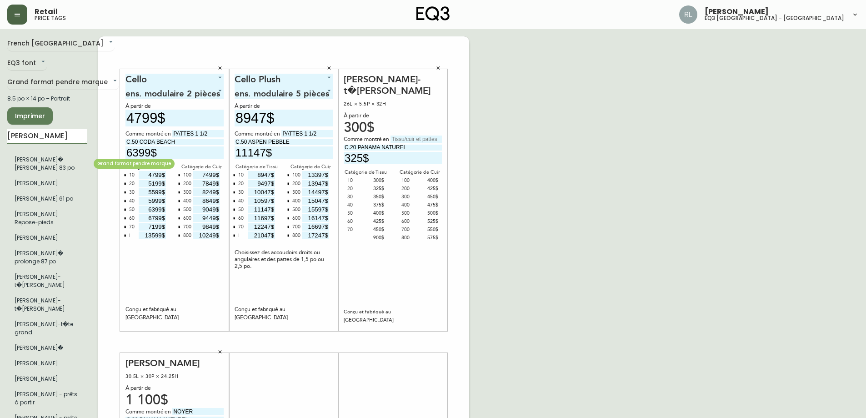
type input "[PERSON_NAME]"
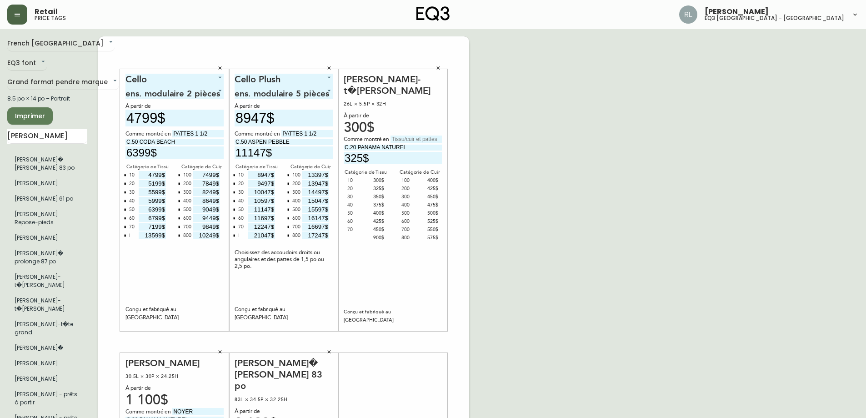
scroll to position [136, 0]
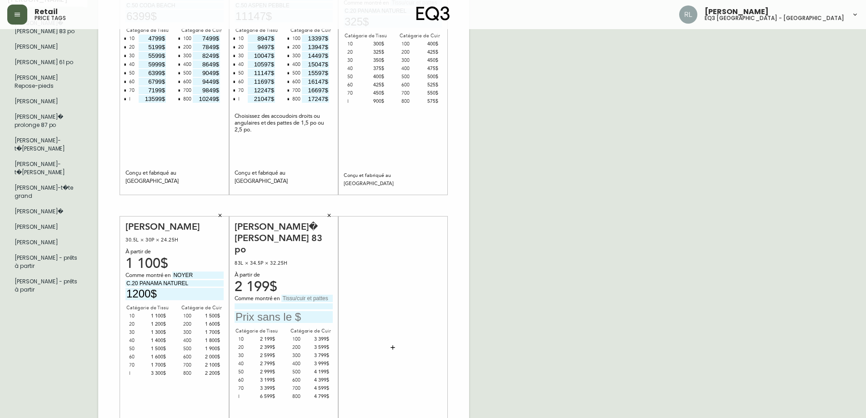
click at [269, 311] on input "text" at bounding box center [284, 317] width 98 height 12
type input "2399$"
click at [315, 295] on input "text" at bounding box center [306, 298] width 51 height 7
type input "NOYER"
type input "C.20 PANAMA NATUREL"
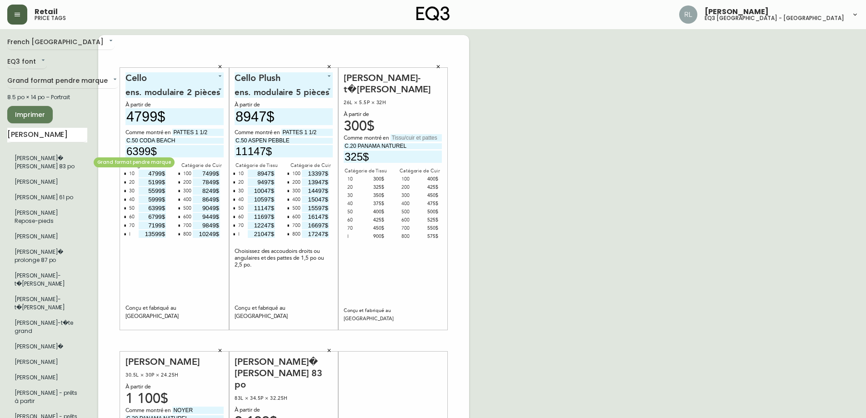
scroll to position [0, 0]
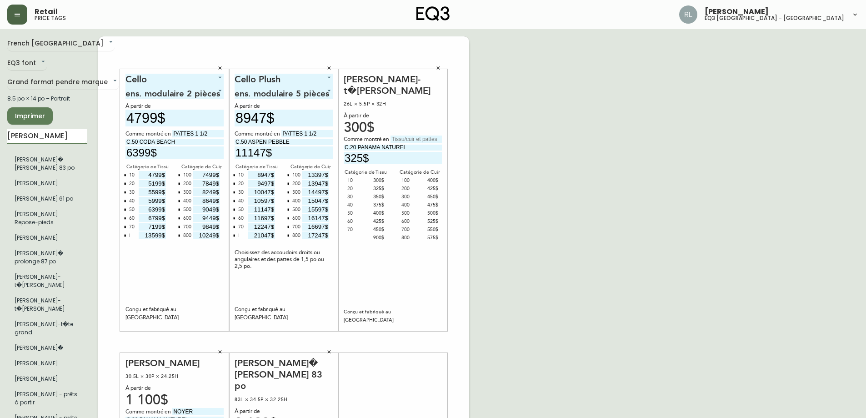
drag, startPoint x: 46, startPoint y: 137, endPoint x: 0, endPoint y: 132, distance: 46.2
click at [0, 132] on main "French Canada fr_CA EQ3 font EQ3 Grand format pendre marque large 8.5 po × 14 p…" at bounding box center [433, 338] width 866 height 618
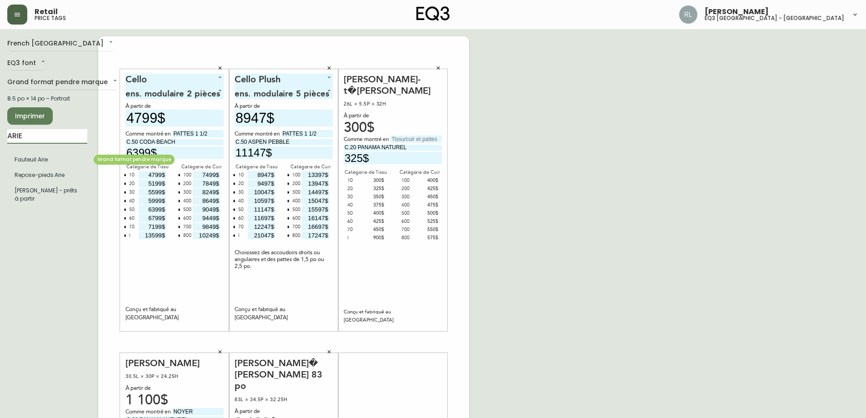
type input "ARIE"
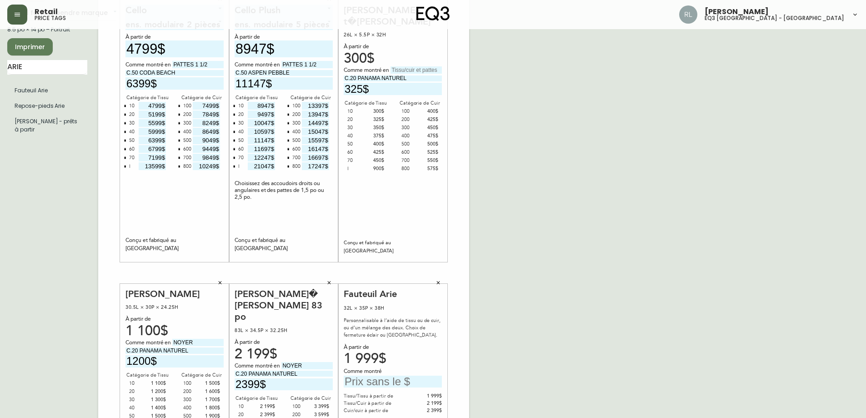
scroll to position [136, 0]
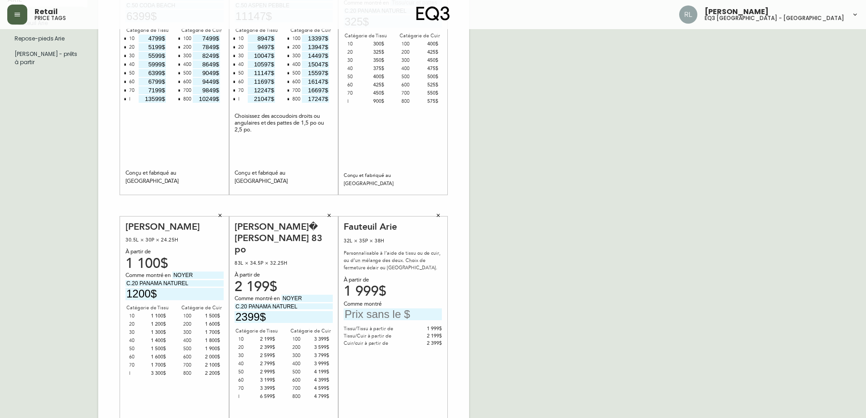
click at [393, 311] on input "text" at bounding box center [393, 314] width 98 height 12
type input "3249$"
click at [589, 307] on div "French Canada fr_CA EQ3 font EQ3 Grand format pendre marque large 8.5 po × 14 p…" at bounding box center [433, 205] width 852 height 611
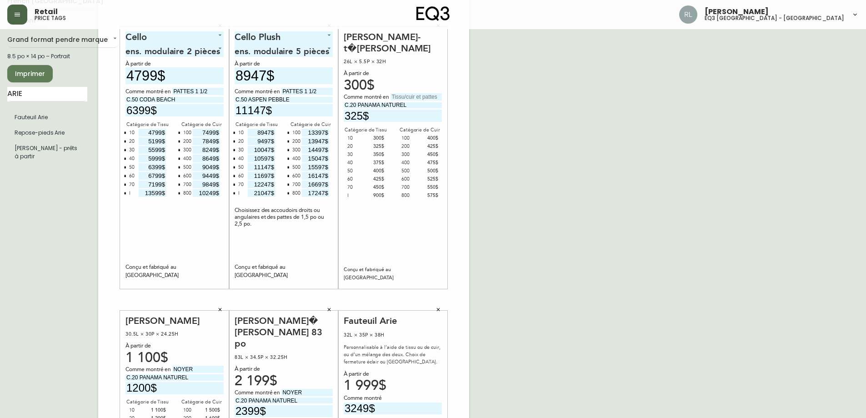
scroll to position [0, 0]
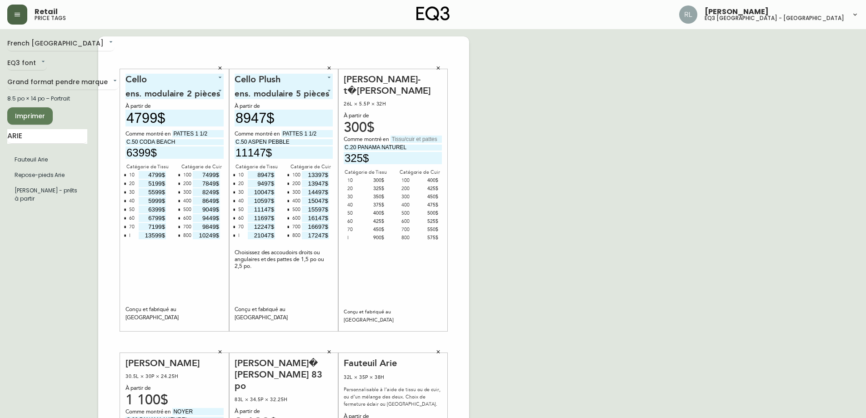
click at [38, 119] on span "Imprimer" at bounding box center [30, 115] width 31 height 11
click at [38, 115] on span "Imprimer" at bounding box center [30, 115] width 31 height 11
click at [440, 70] on icon "button" at bounding box center [438, 67] width 5 height 5
